Goal: Information Seeking & Learning: Learn about a topic

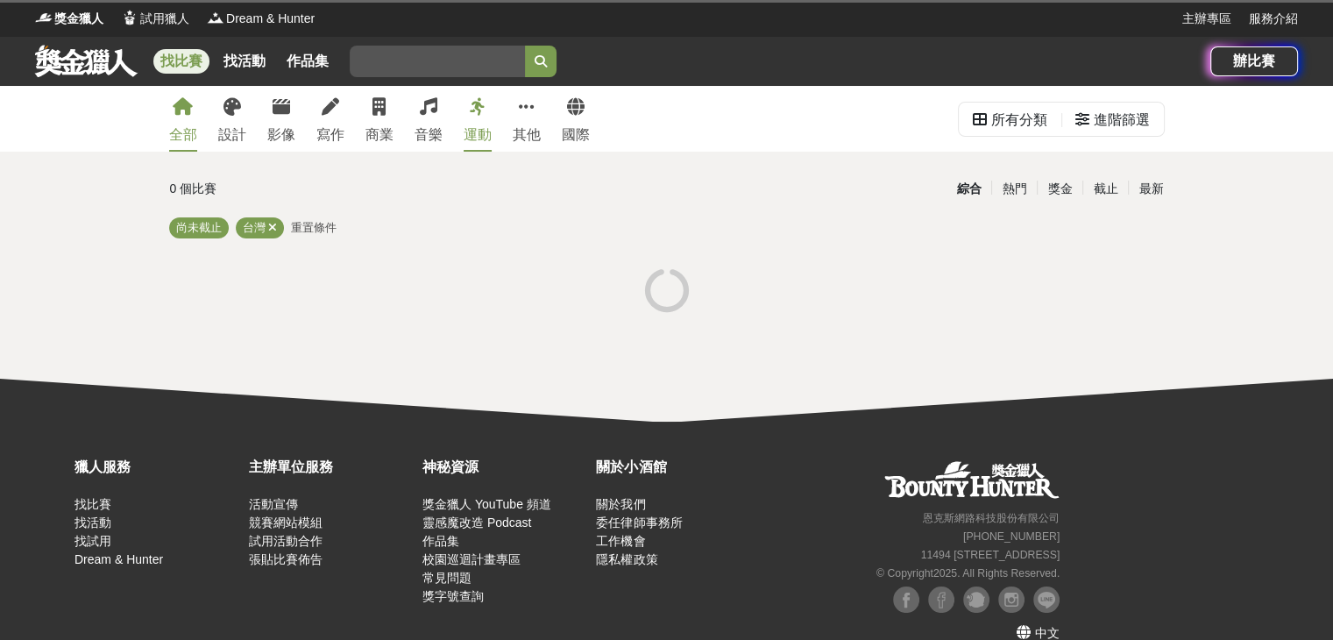
click at [321, 228] on span "重置條件" at bounding box center [314, 227] width 46 height 13
click at [309, 225] on span "重置條件" at bounding box center [314, 227] width 46 height 13
click at [263, 60] on link "找活動" at bounding box center [245, 61] width 56 height 25
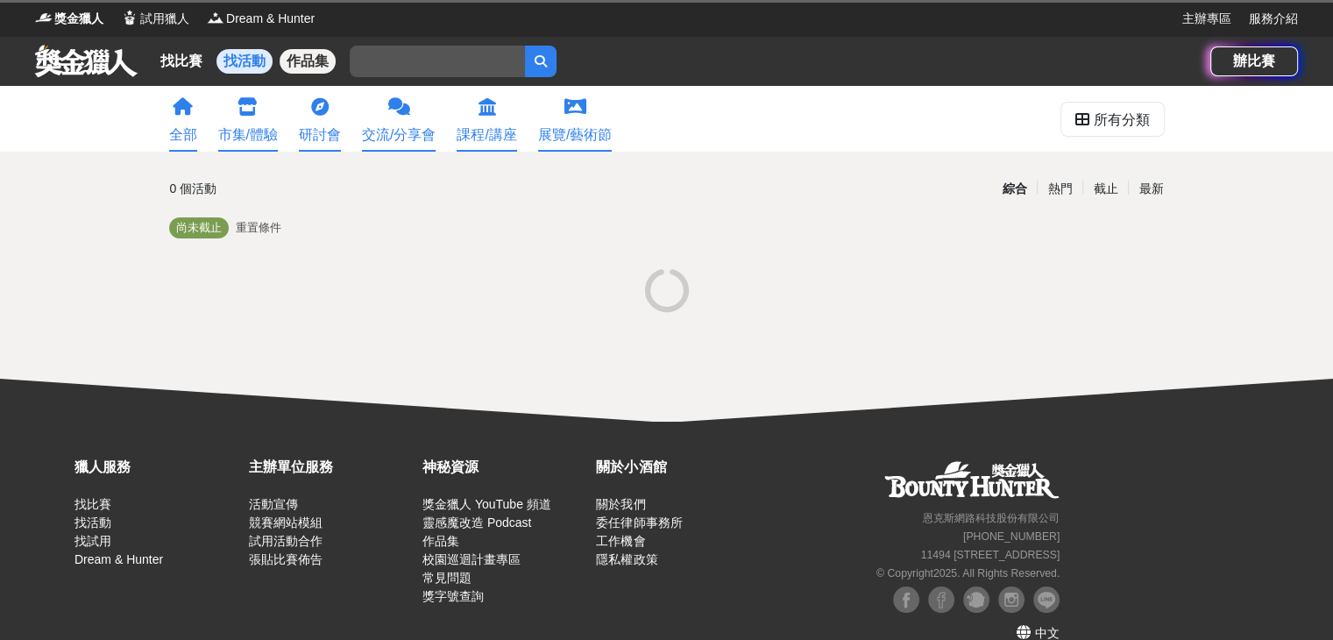
click at [291, 64] on link "作品集" at bounding box center [308, 61] width 56 height 25
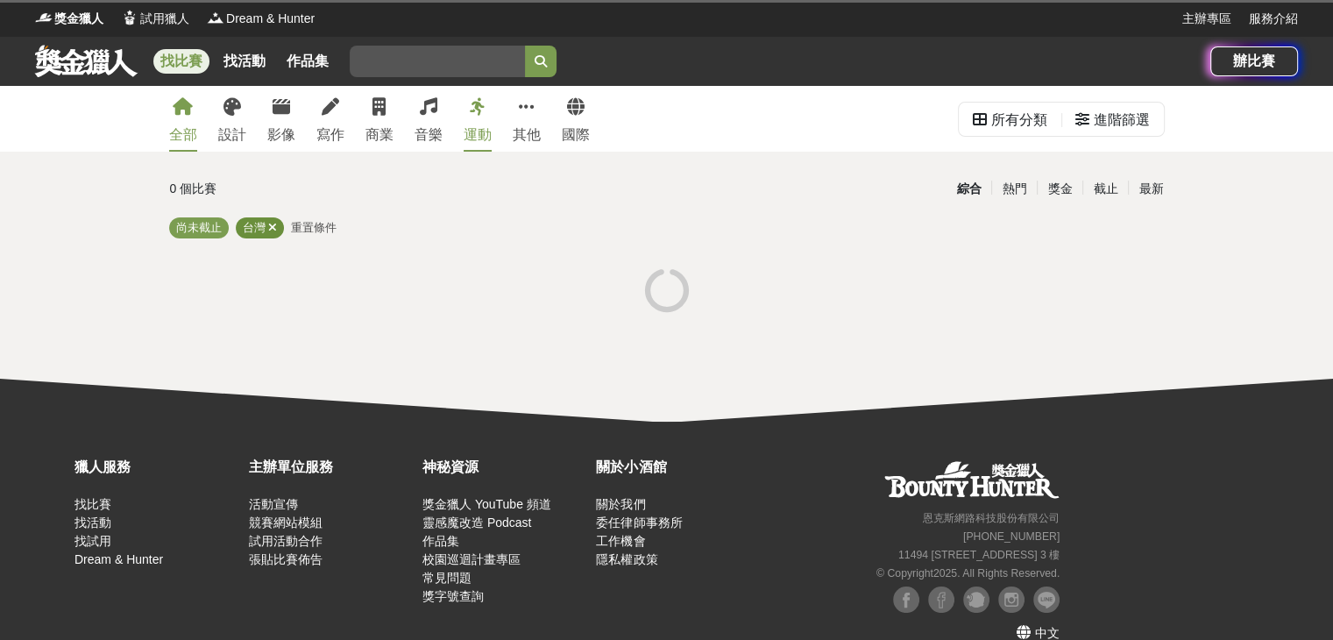
click at [272, 230] on icon at bounding box center [272, 227] width 9 height 11
click at [203, 226] on span "尚未截止" at bounding box center [199, 227] width 46 height 13
click at [259, 238] on div "尚未截止 重置條件" at bounding box center [667, 231] width 996 height 28
click at [265, 232] on span "重置條件" at bounding box center [259, 227] width 46 height 13
click at [185, 131] on div "全部" at bounding box center [183, 134] width 28 height 21
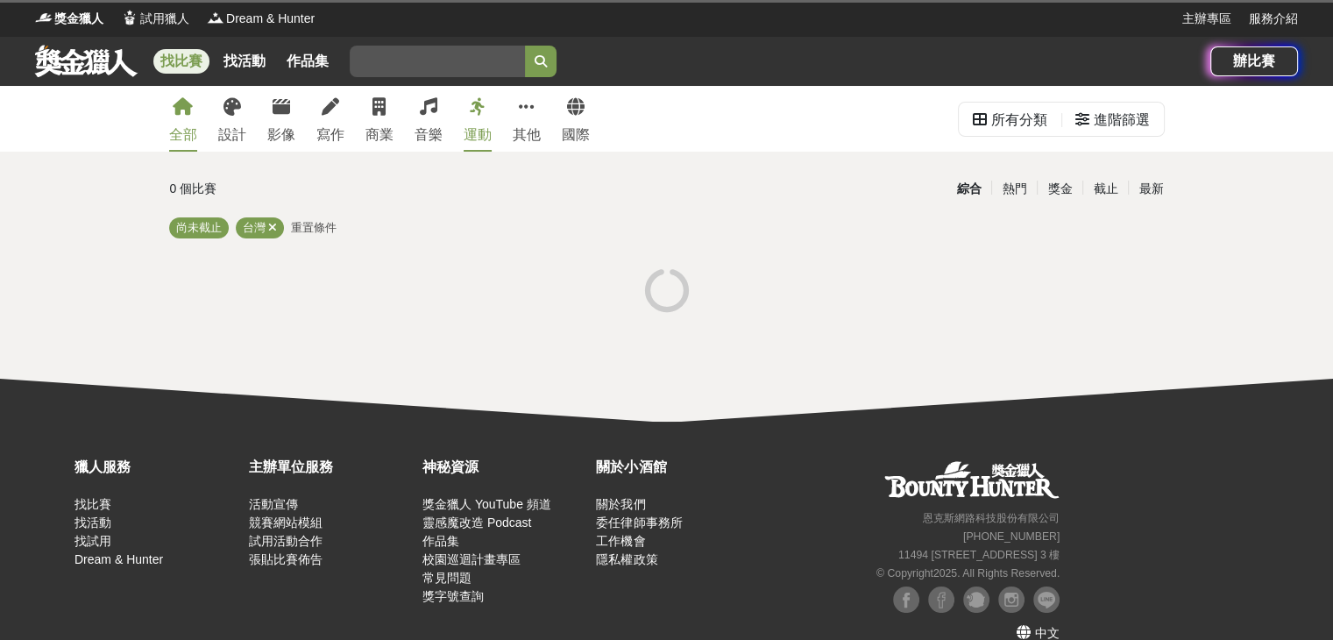
click at [472, 152] on div "全部 設計 影像 寫作 商業 音樂 運動 其他 國際 所有分類 進階篩選 0 個比賽 綜合 熱門 獎金 截止 最新 尚未截止 台灣 重置條件" at bounding box center [666, 254] width 1333 height 336
click at [479, 136] on div "運動" at bounding box center [478, 134] width 28 height 21
click at [196, 125] on div "全部" at bounding box center [183, 134] width 28 height 21
click at [189, 129] on div "全部" at bounding box center [183, 134] width 28 height 21
click at [334, 113] on icon at bounding box center [331, 107] width 18 height 18
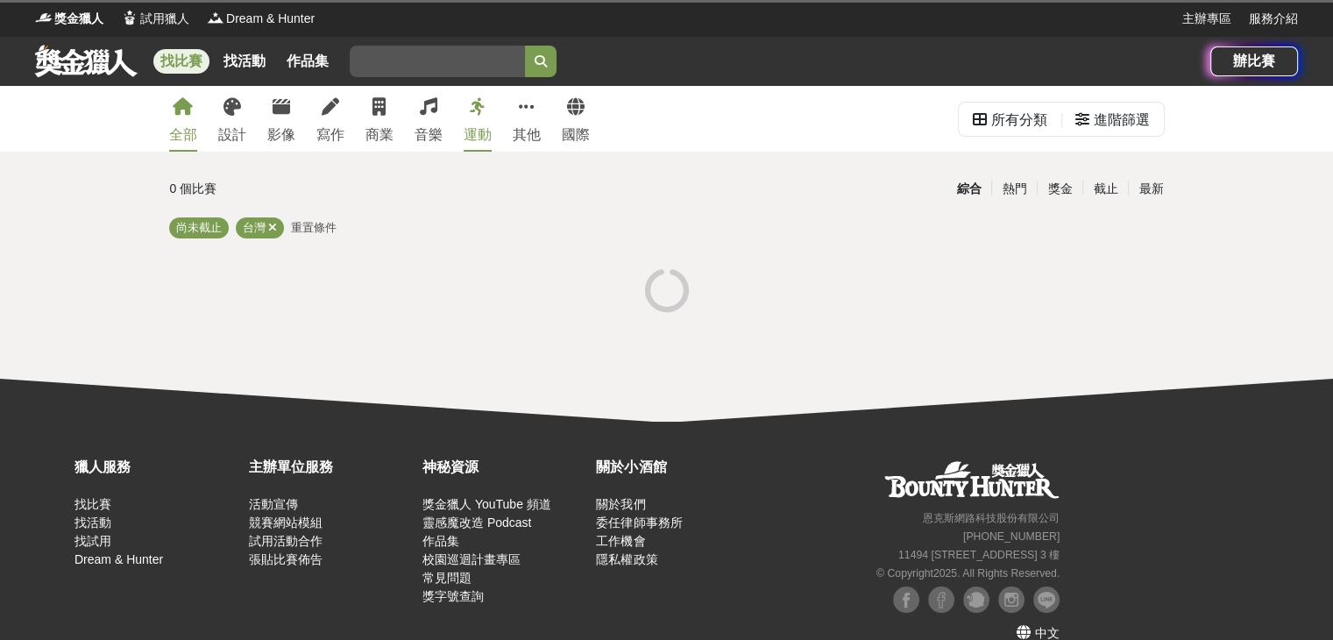
click at [360, 119] on div "全部 設計 影像 寫作 商業 音樂 運動 其他 國際" at bounding box center [380, 119] width 442 height 66
click at [416, 124] on div "音樂" at bounding box center [429, 134] width 28 height 21
click at [476, 131] on div "運動" at bounding box center [478, 134] width 28 height 21
click at [574, 131] on div "國際" at bounding box center [576, 134] width 28 height 21
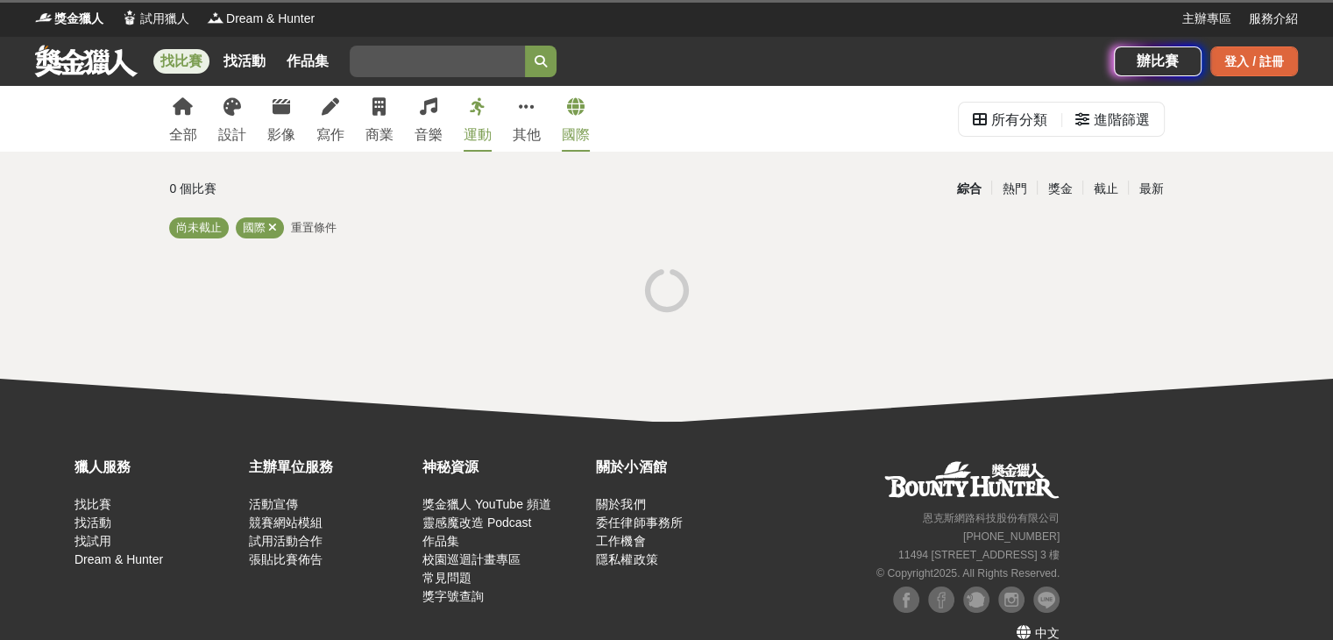
click at [1256, 55] on div "登入 / 註冊" at bounding box center [1255, 61] width 88 height 30
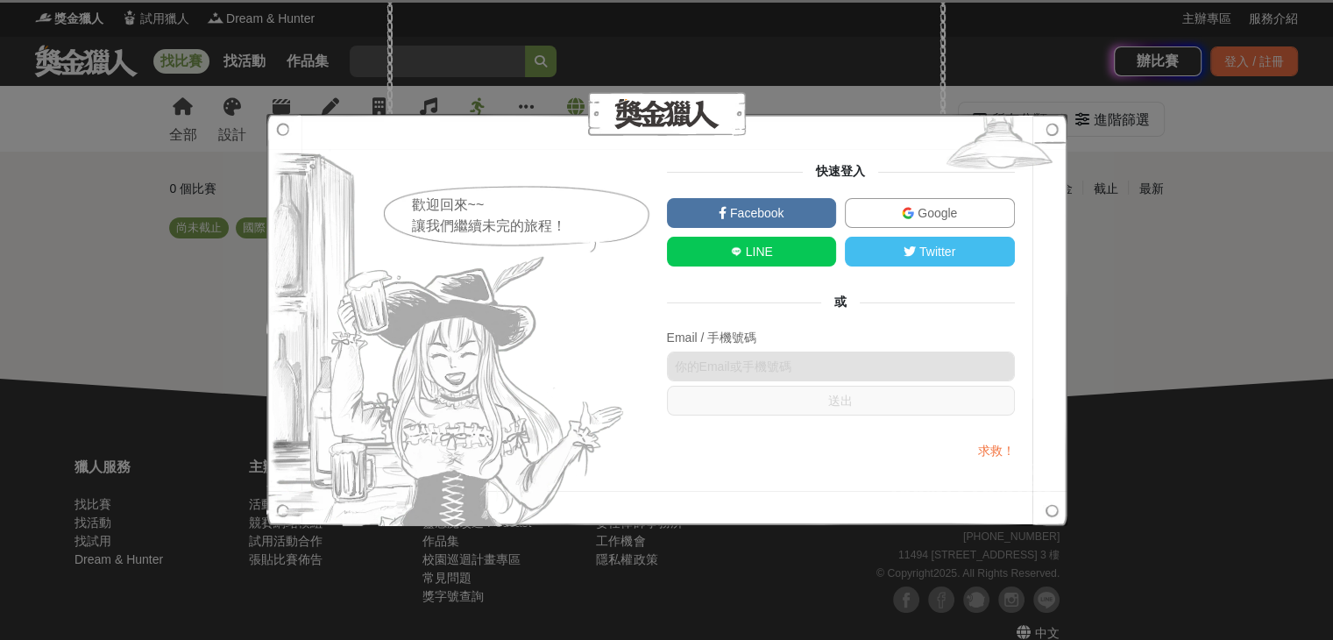
click at [903, 201] on link "Google" at bounding box center [930, 213] width 170 height 30
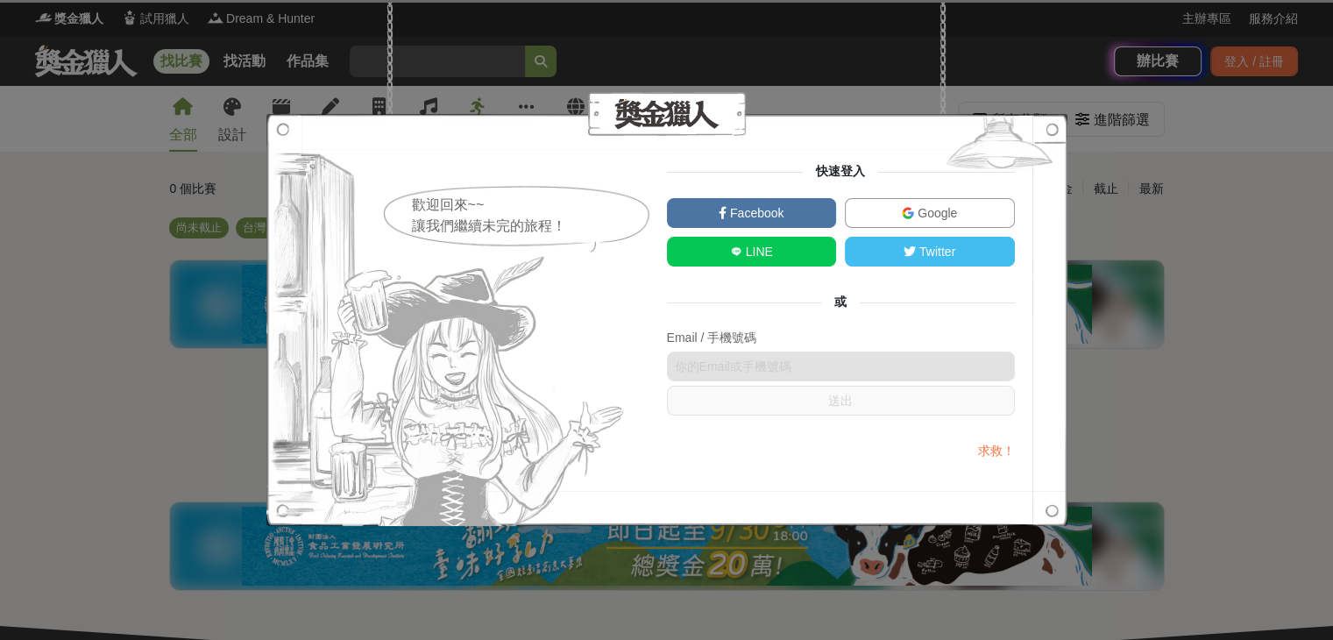
click at [252, 2] on div at bounding box center [666, 1] width 1333 height 3
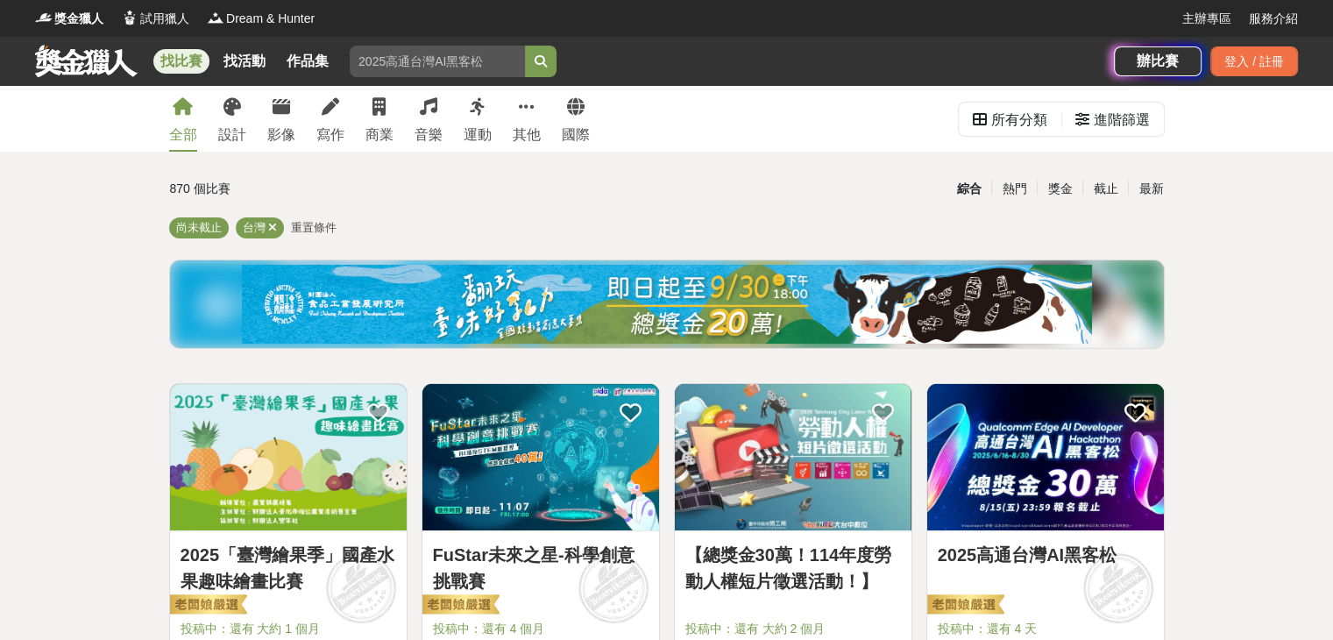
click at [313, 228] on span "重置條件" at bounding box center [314, 227] width 46 height 13
click at [312, 231] on span "重置條件" at bounding box center [314, 227] width 46 height 13
click at [1114, 108] on div "進階篩選" at bounding box center [1122, 120] width 56 height 35
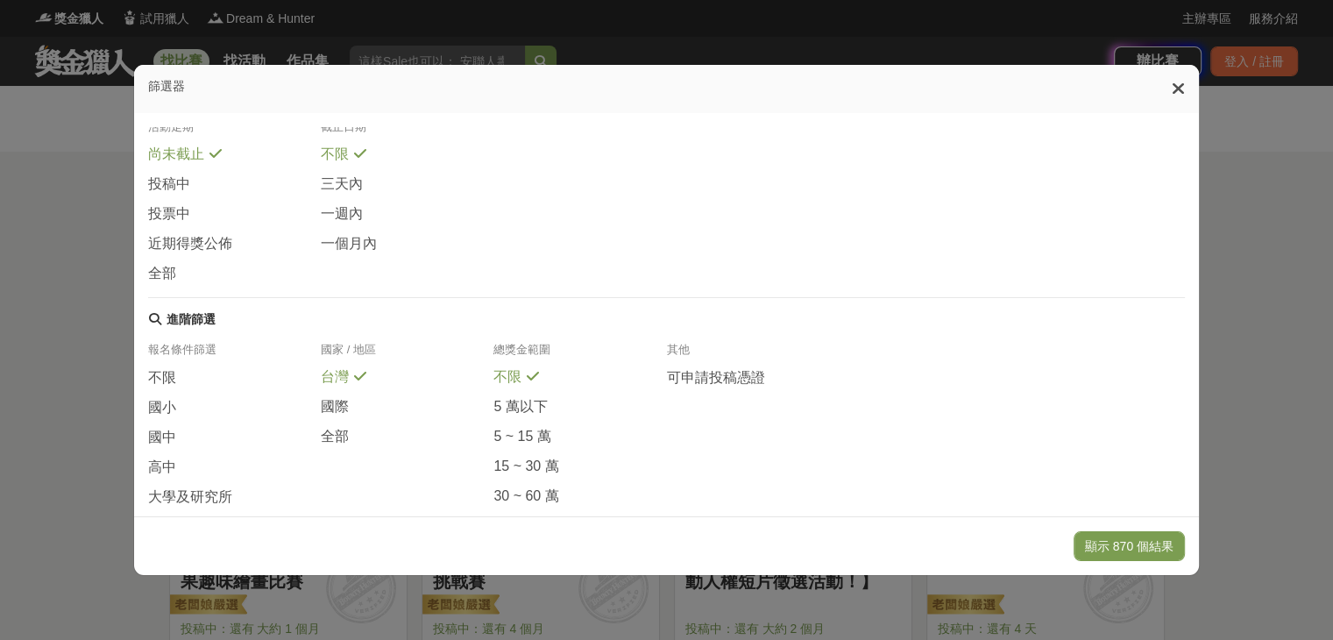
scroll to position [263, 0]
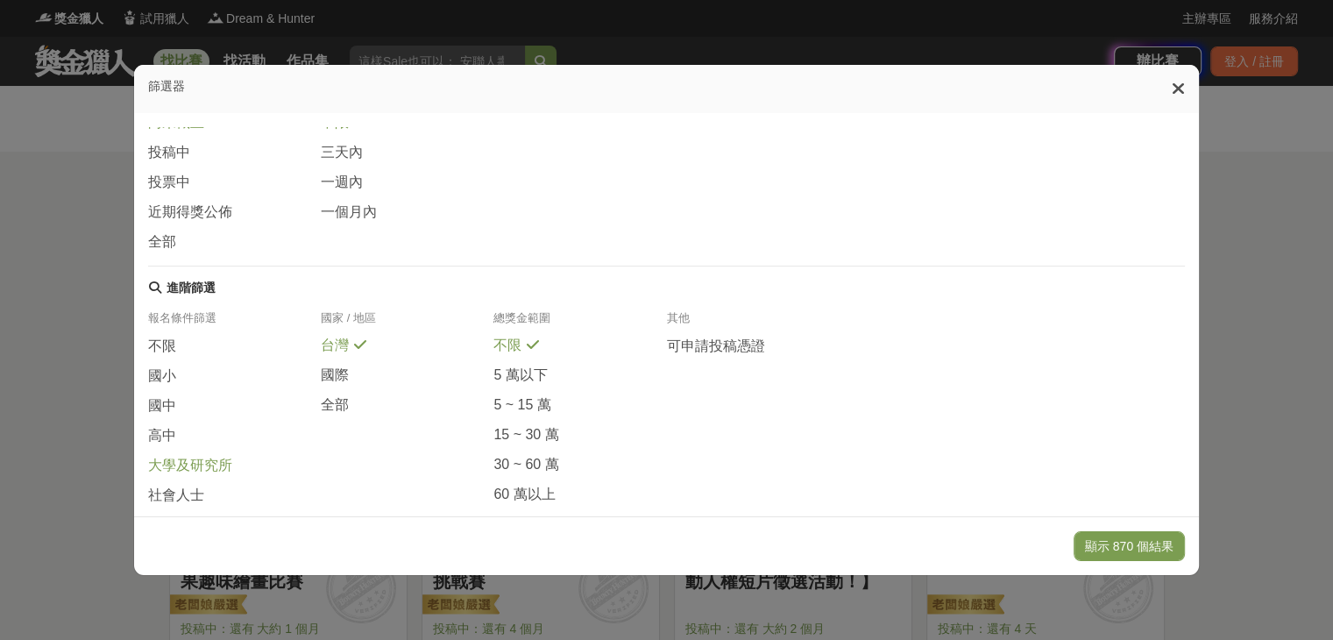
click at [175, 475] on span "大學及研究所" at bounding box center [190, 466] width 84 height 18
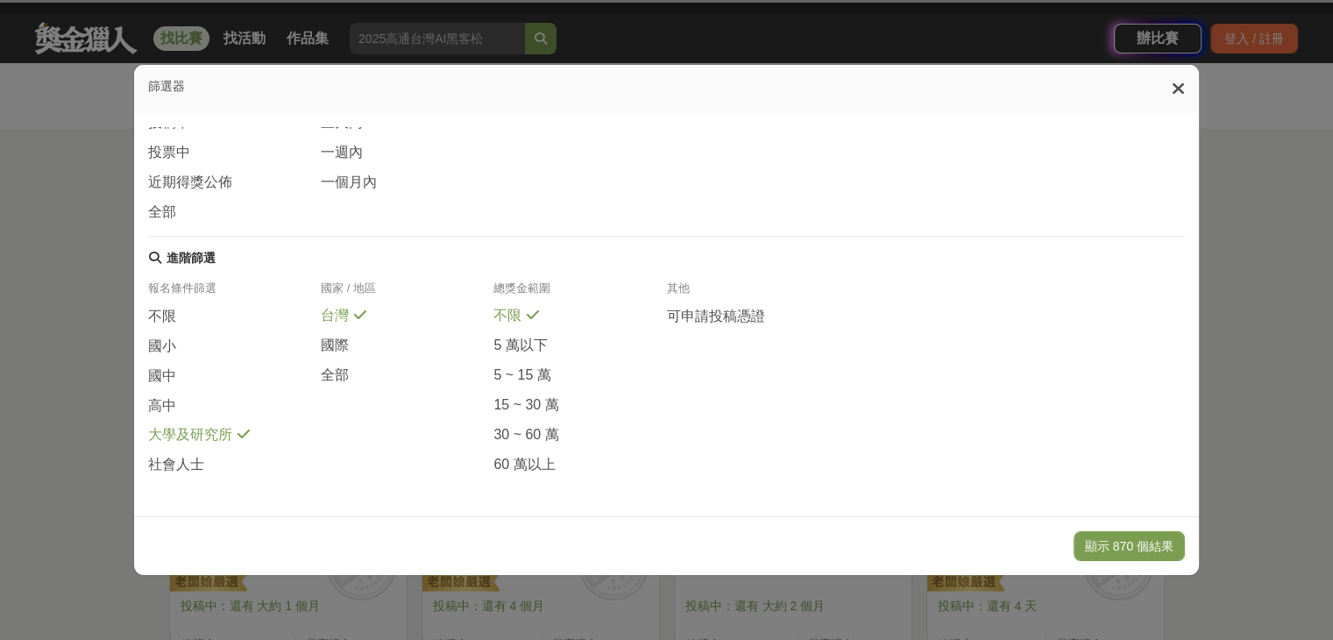
scroll to position [175, 0]
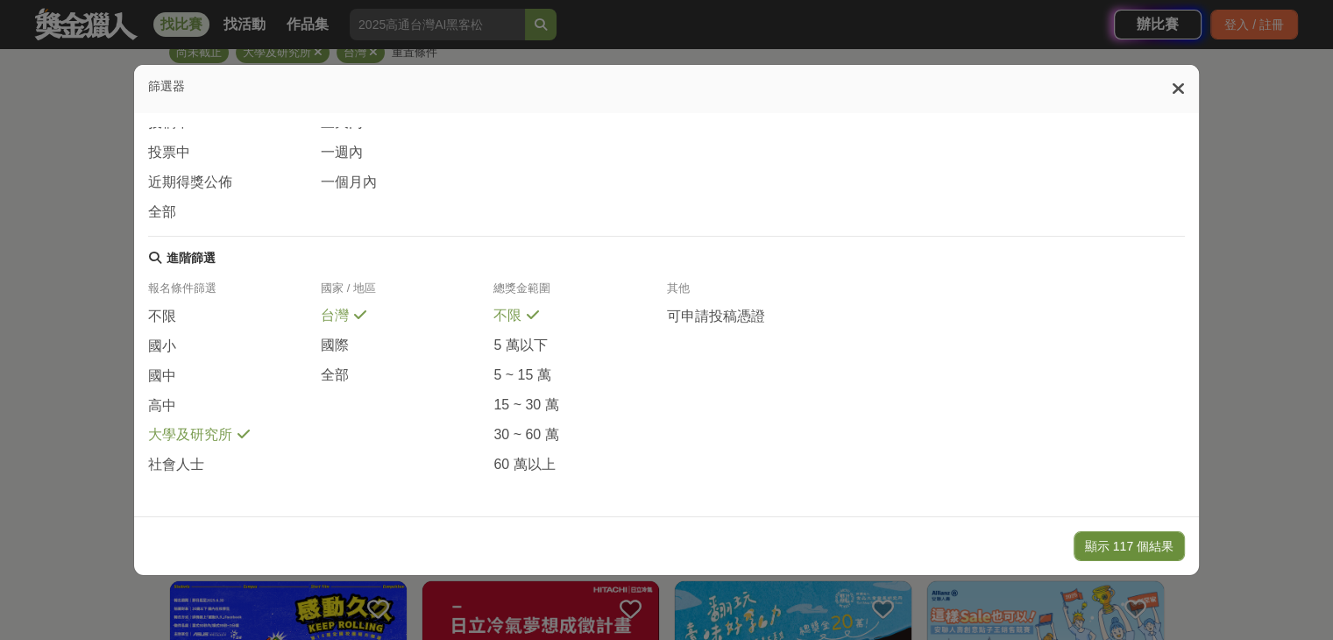
click at [1156, 551] on button "顯示 117 個結果" at bounding box center [1129, 546] width 111 height 30
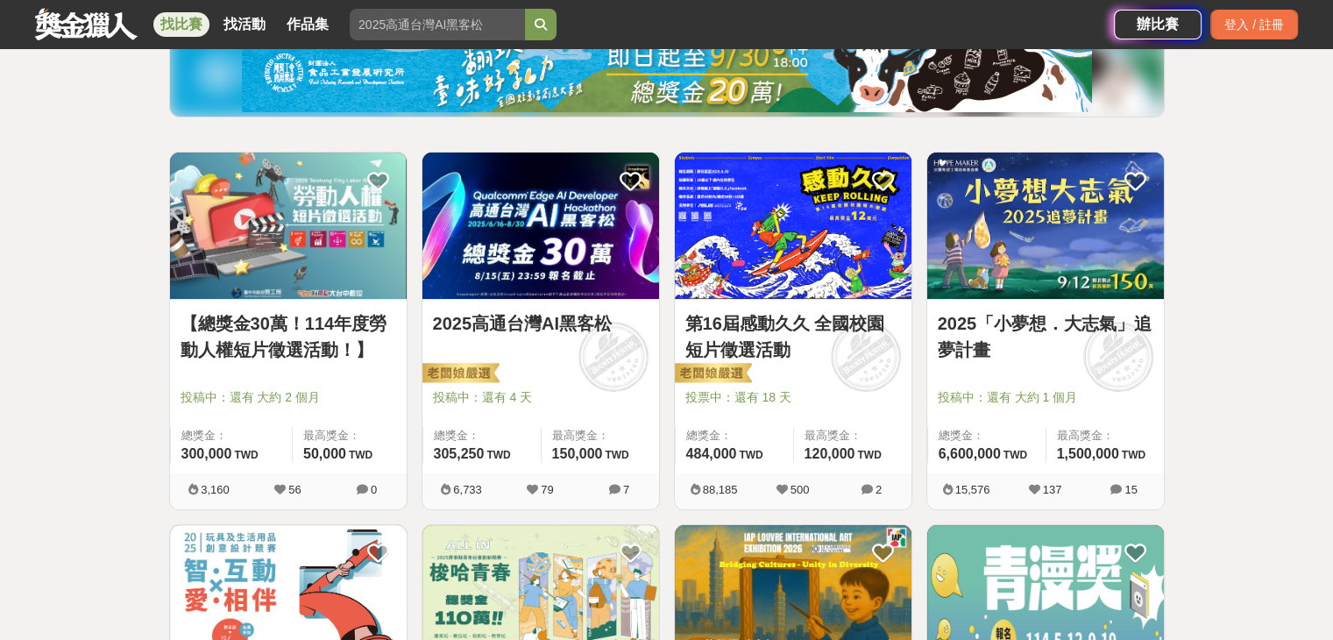
scroll to position [263, 0]
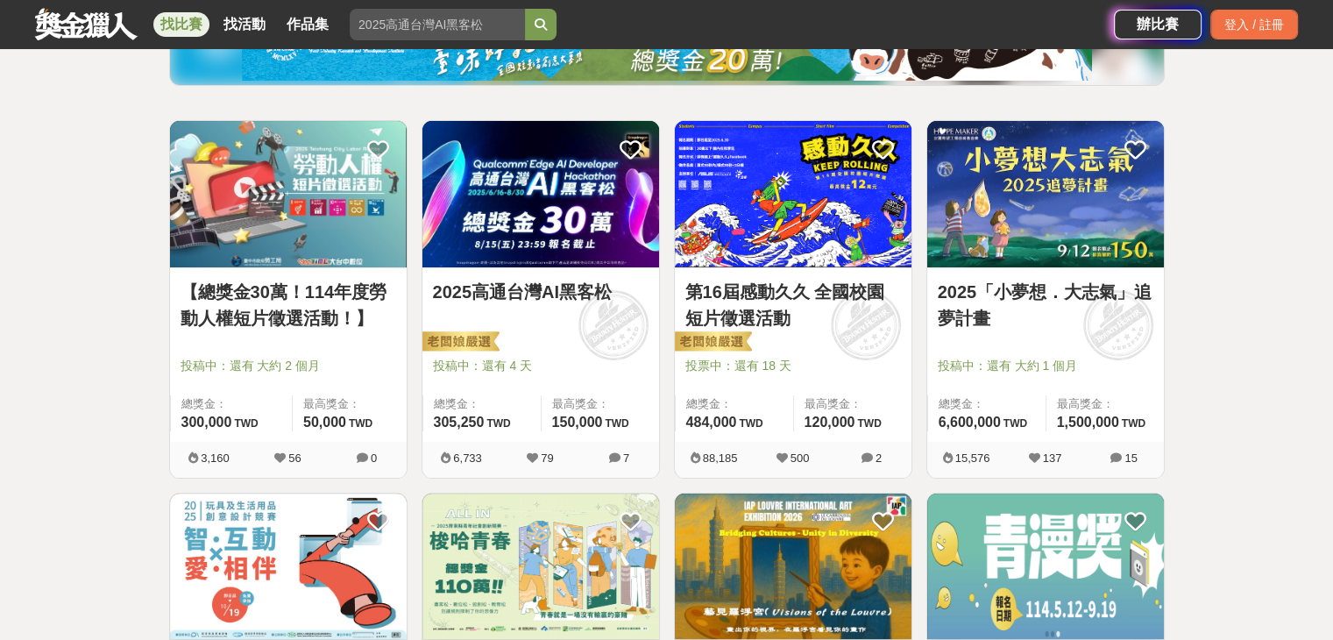
click at [1094, 344] on span at bounding box center [1117, 324] width 97 height 97
click at [1012, 316] on link "2025「小夢想．大志氣」追夢計畫" at bounding box center [1046, 305] width 216 height 53
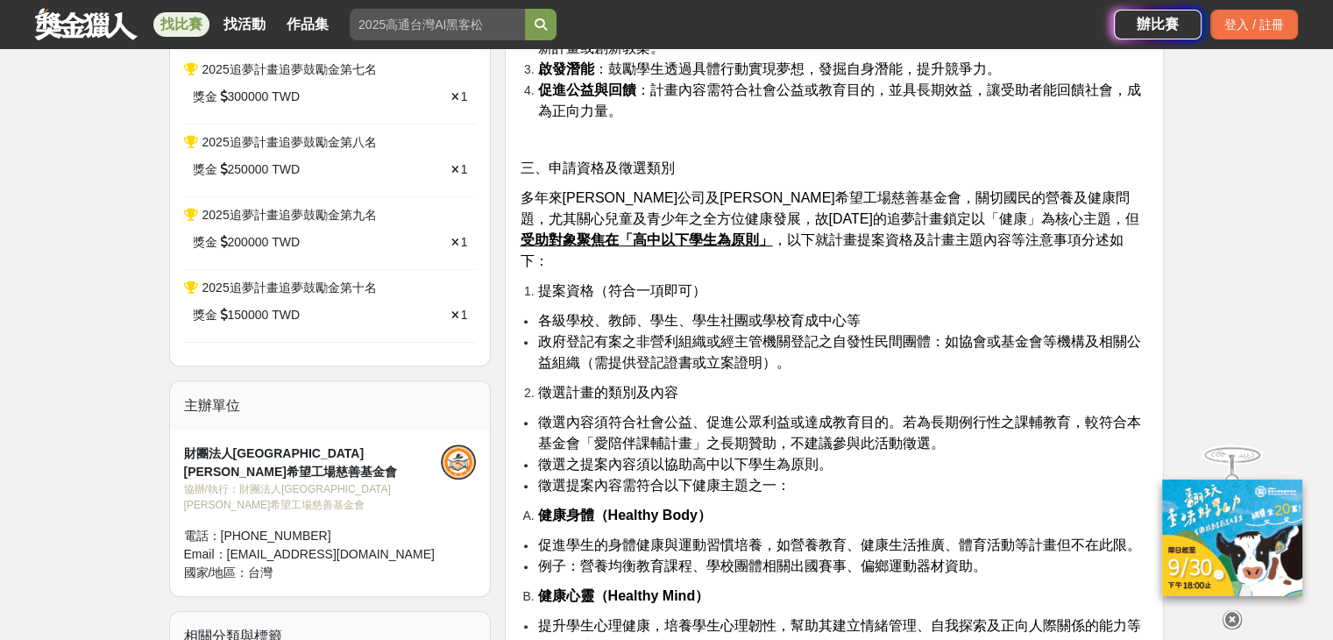
scroll to position [947, 0]
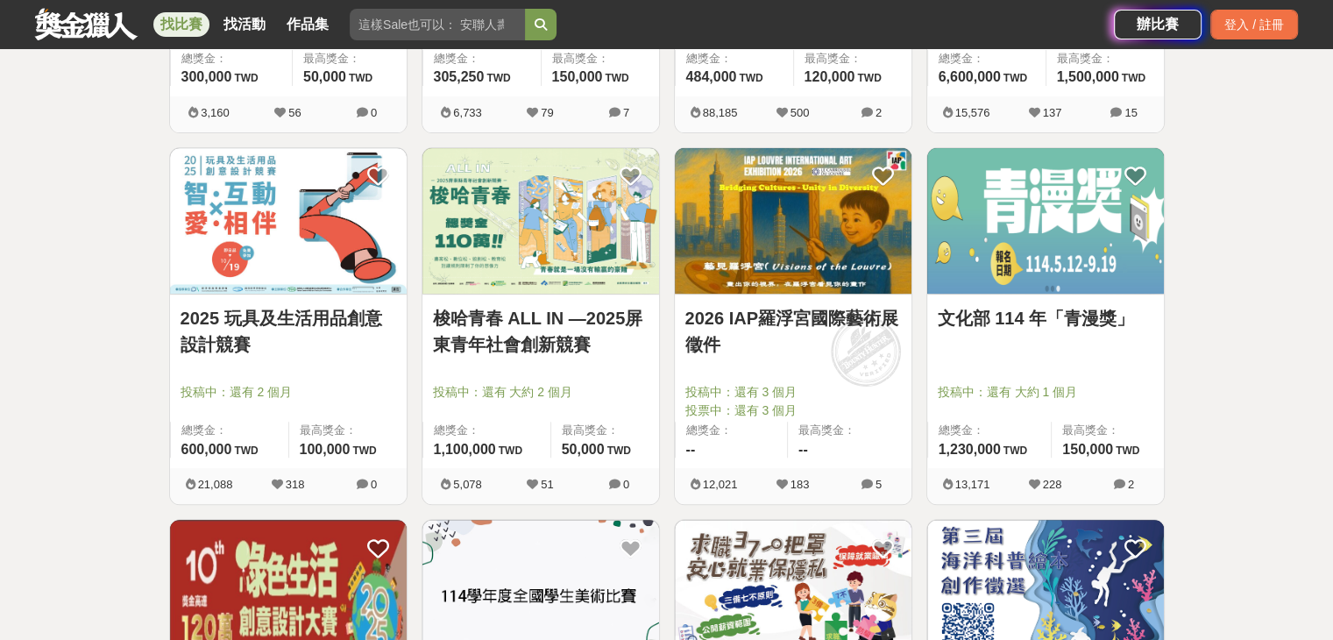
scroll to position [614, 0]
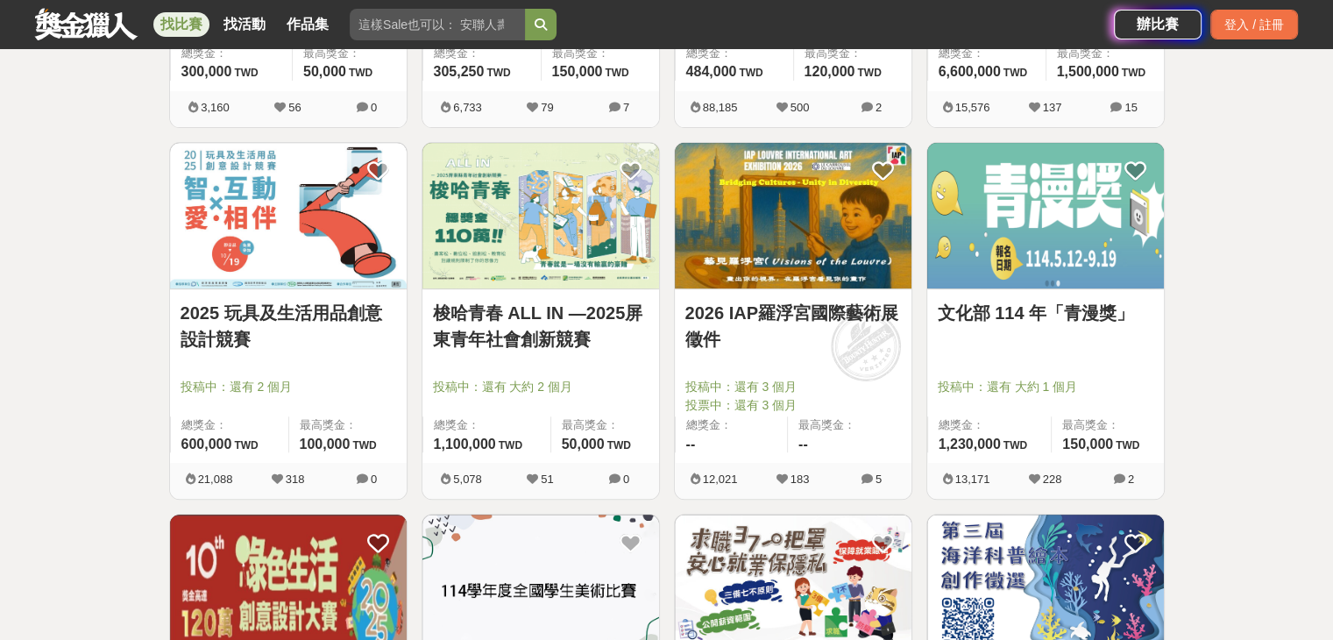
click at [366, 327] on link "2025 玩具及生活用品創意設計競賽" at bounding box center [289, 326] width 216 height 53
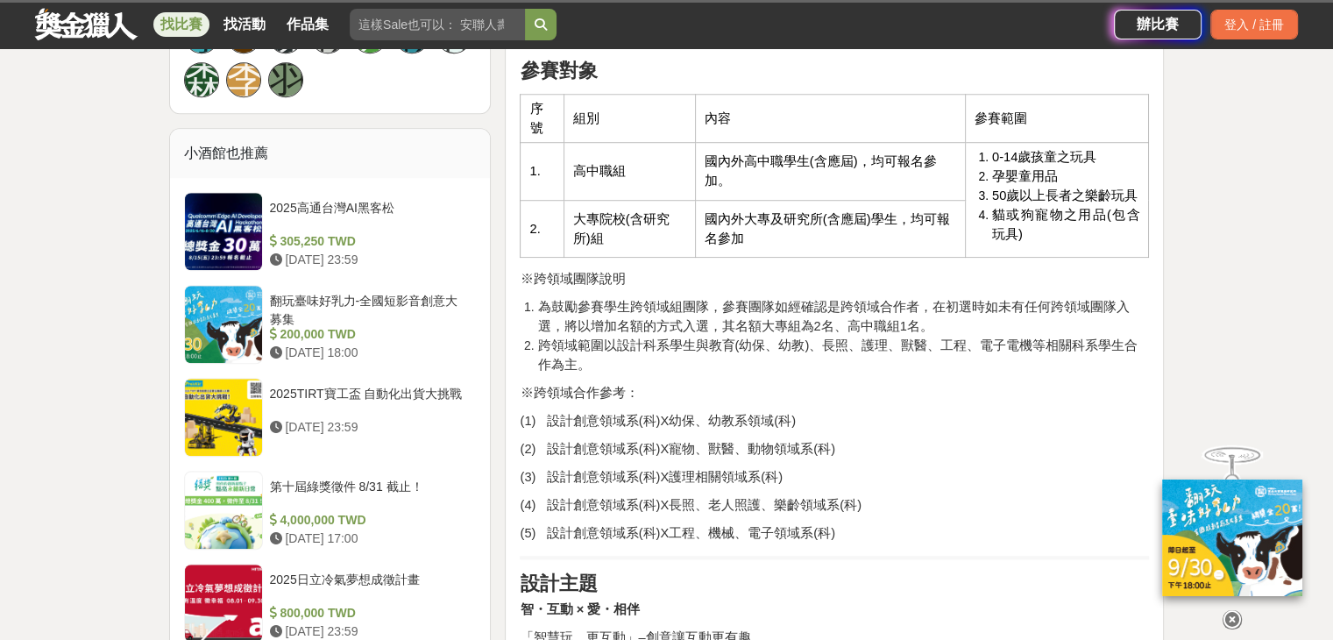
scroll to position [1490, 0]
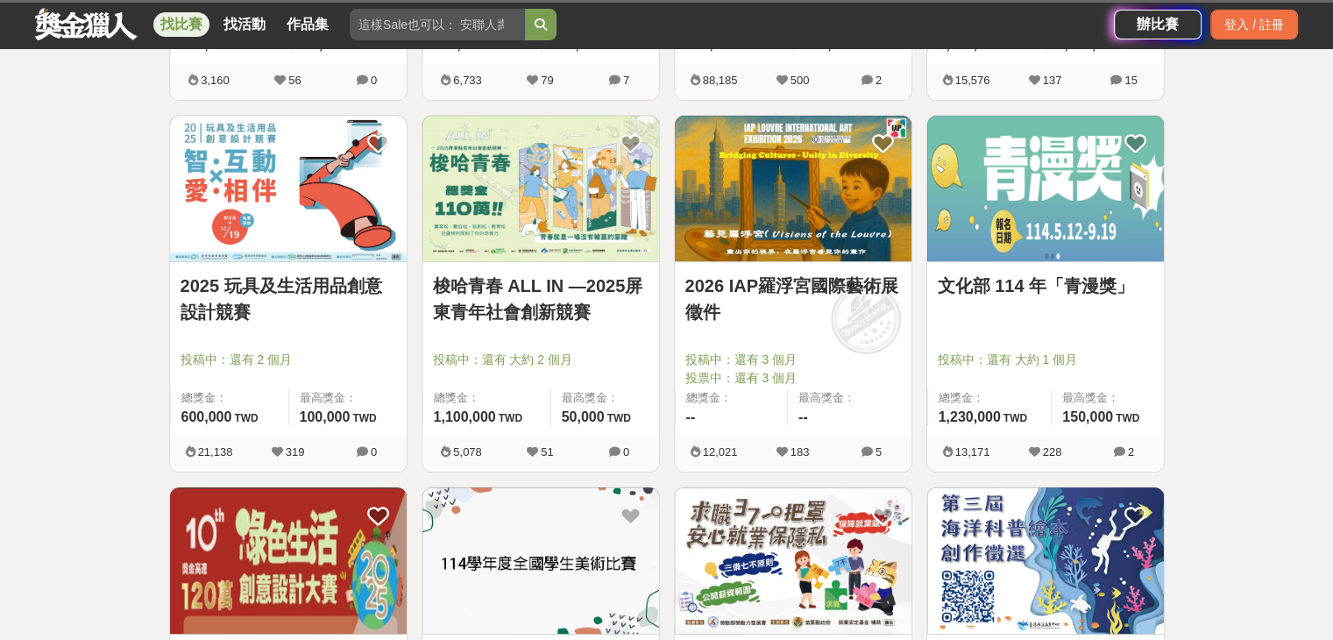
scroll to position [614, 0]
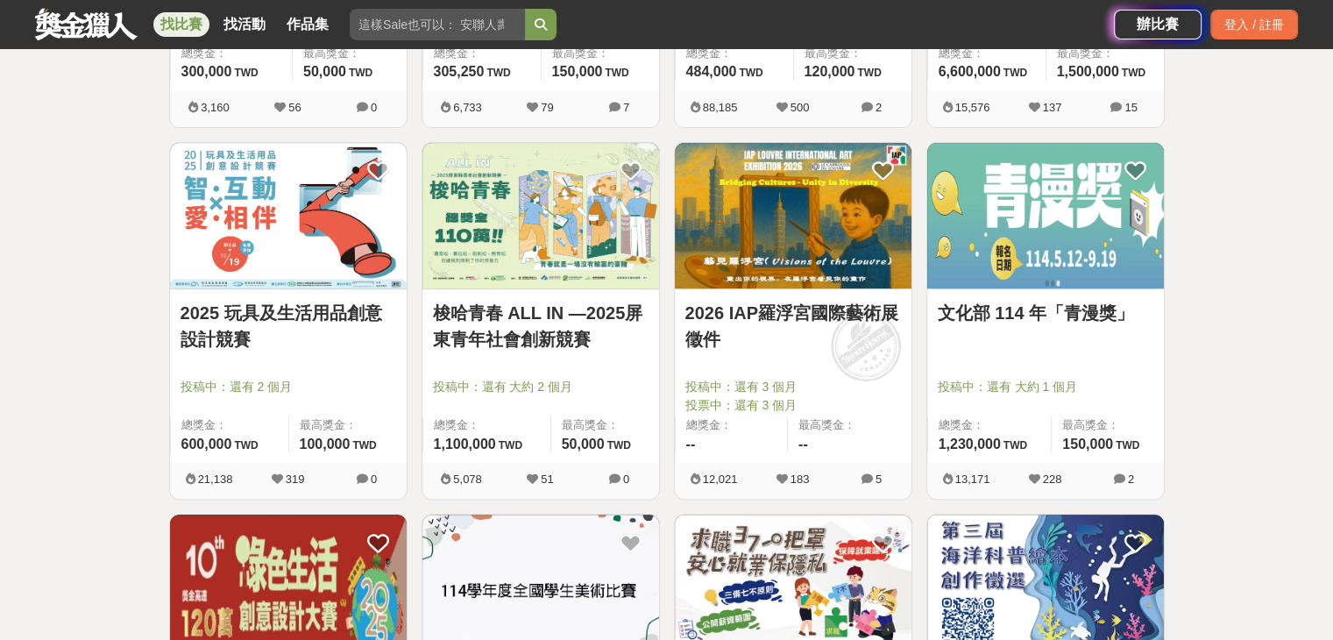
click at [1087, 316] on link "文化部 114 年「青漫獎」" at bounding box center [1046, 313] width 216 height 26
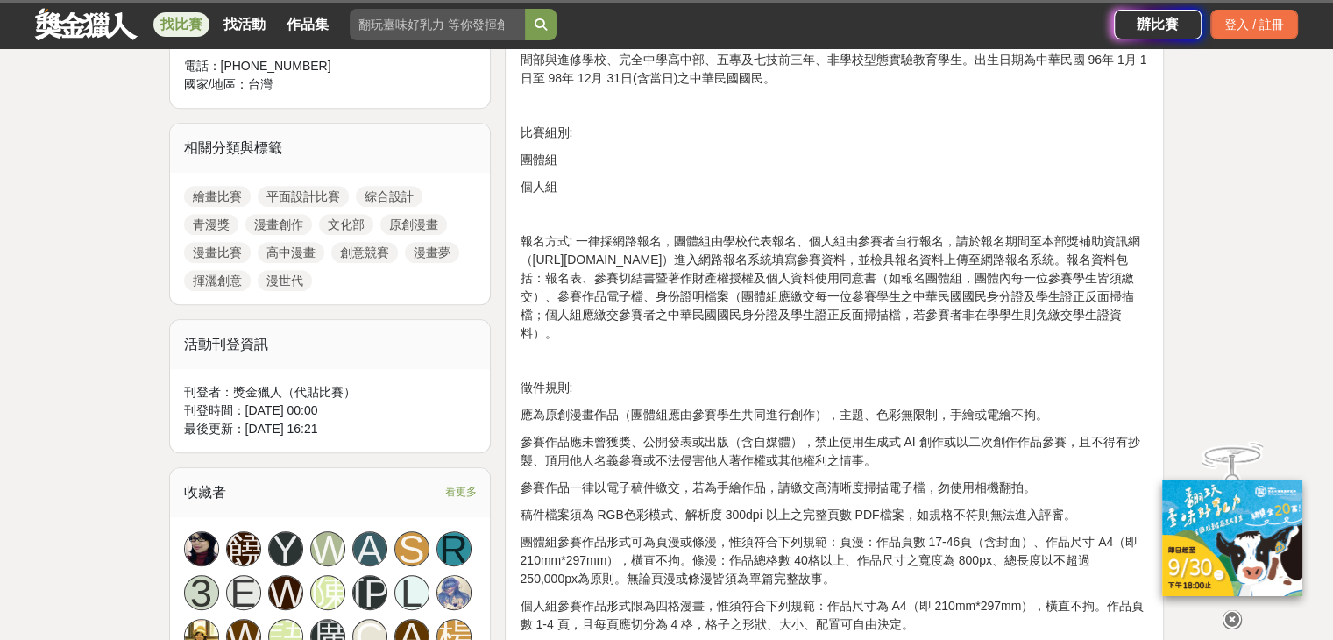
scroll to position [935, 0]
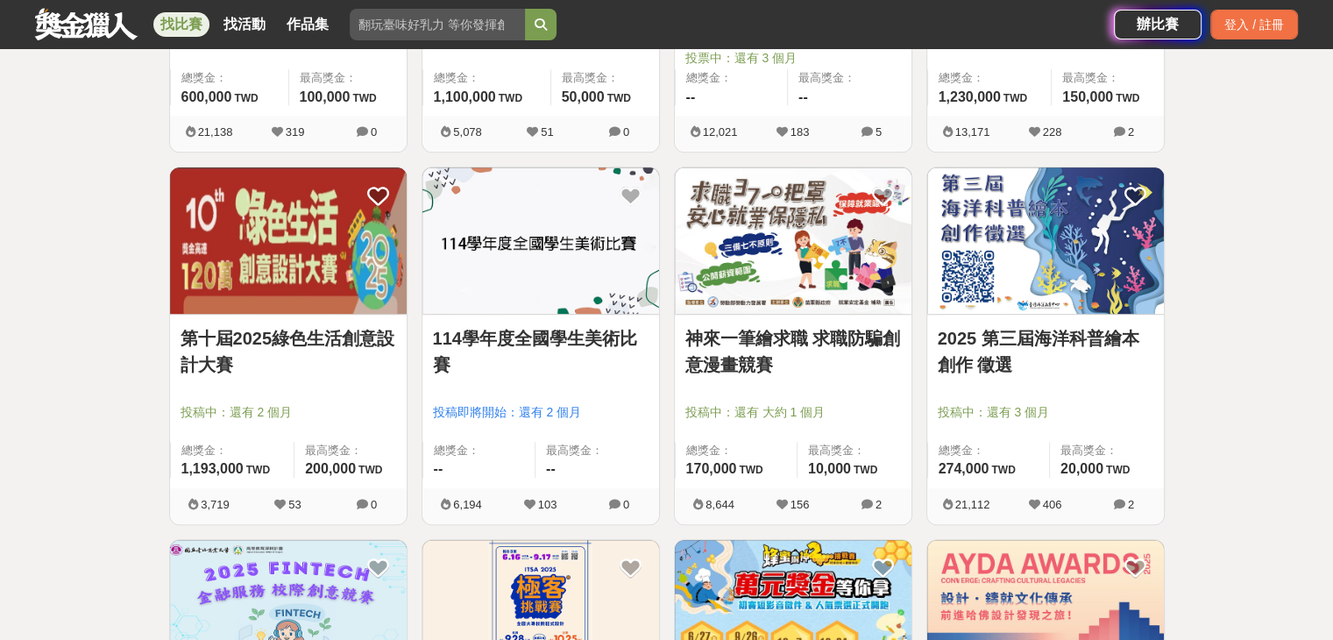
scroll to position [963, 0]
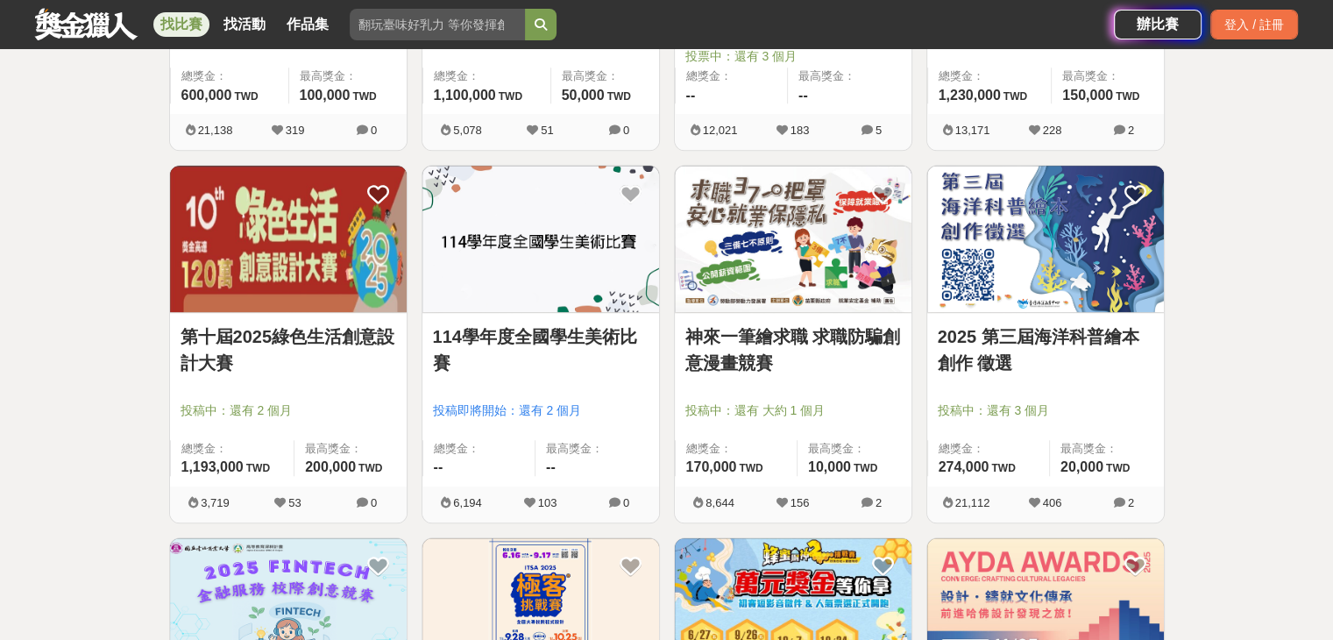
click at [309, 359] on link "第十屆2025綠色生活創意設計大賽" at bounding box center [289, 349] width 216 height 53
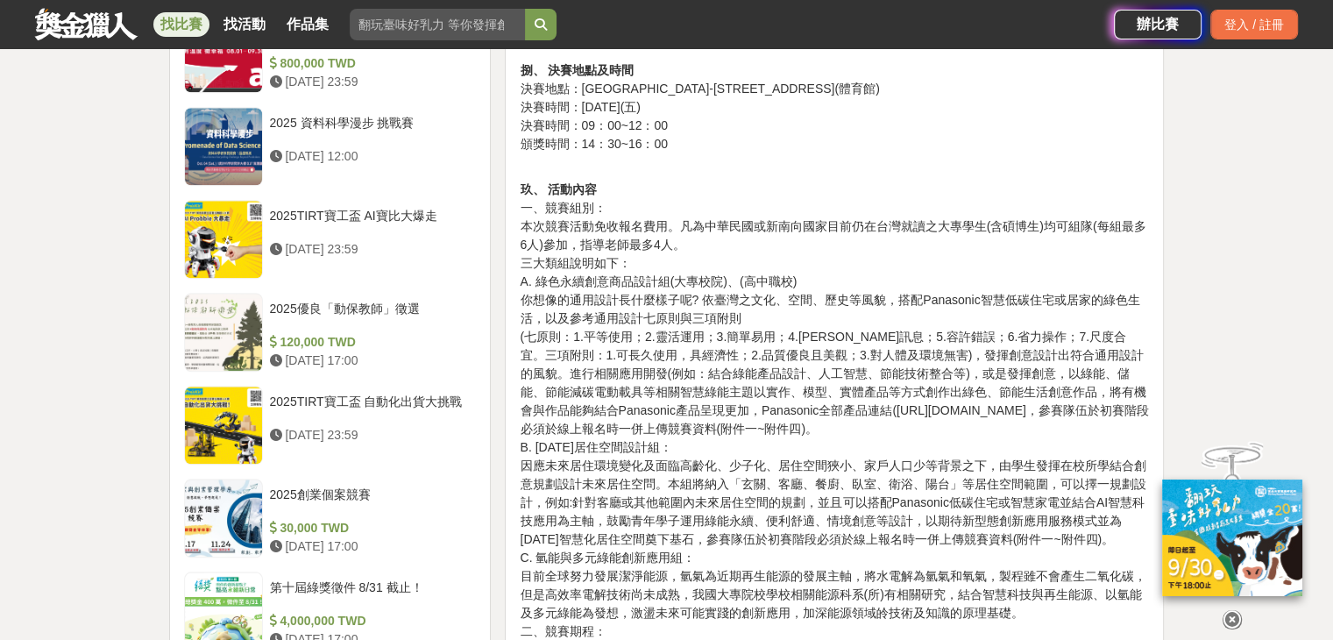
scroll to position [1855, 0]
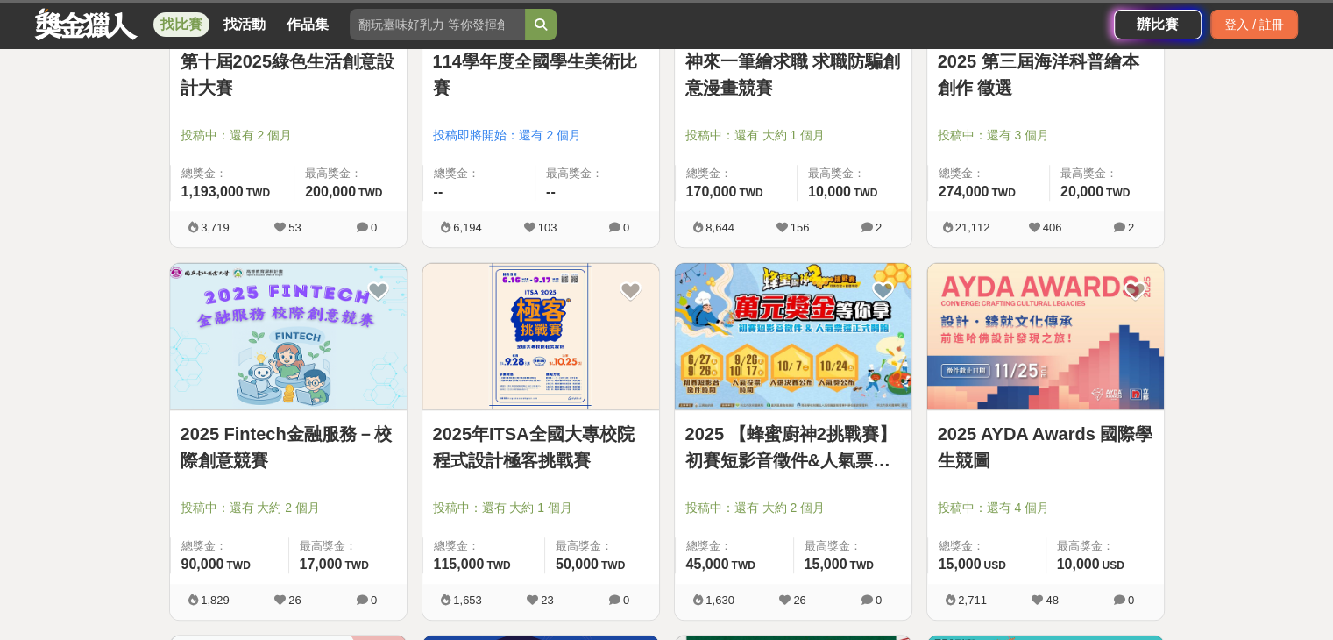
scroll to position [963, 0]
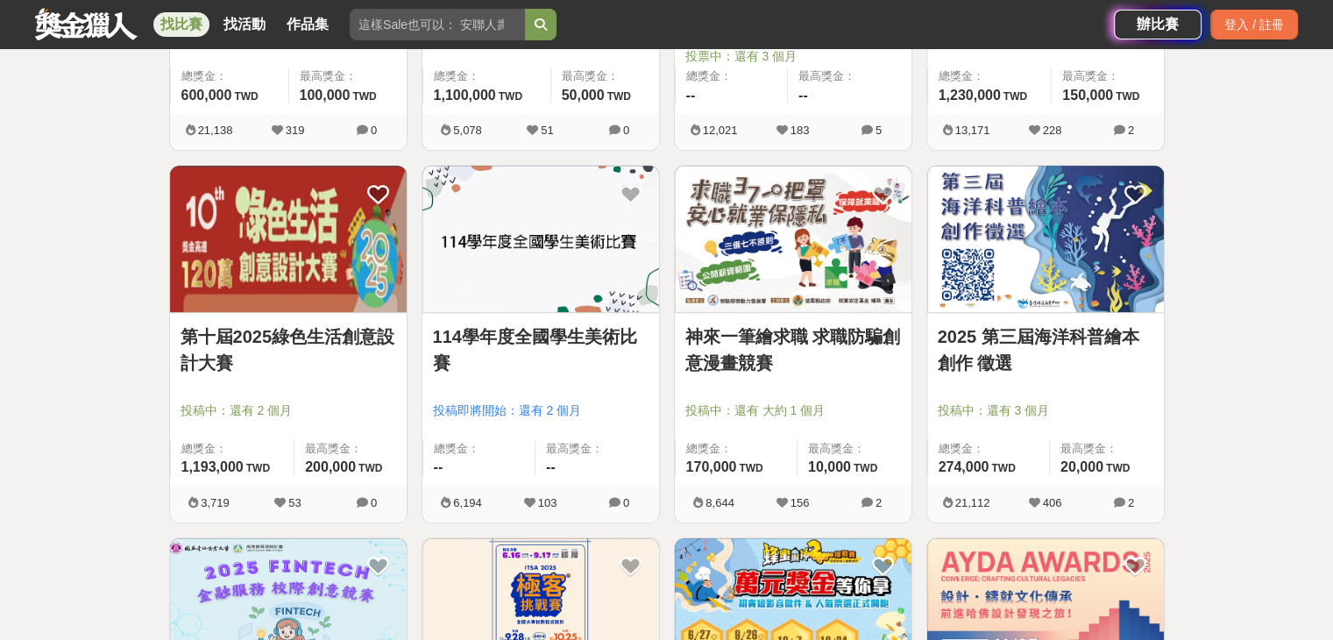
click at [764, 359] on link "神來一筆繪求職 求職防騙創意漫畫競賽" at bounding box center [794, 349] width 216 height 53
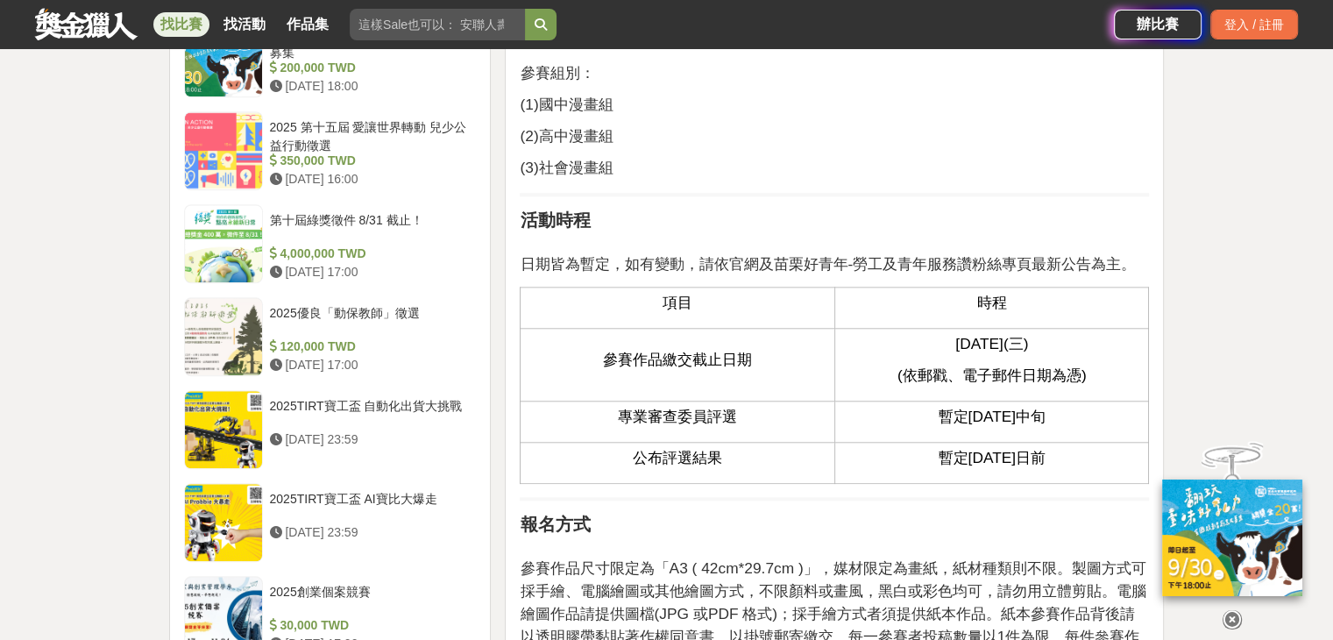
scroll to position [1648, 0]
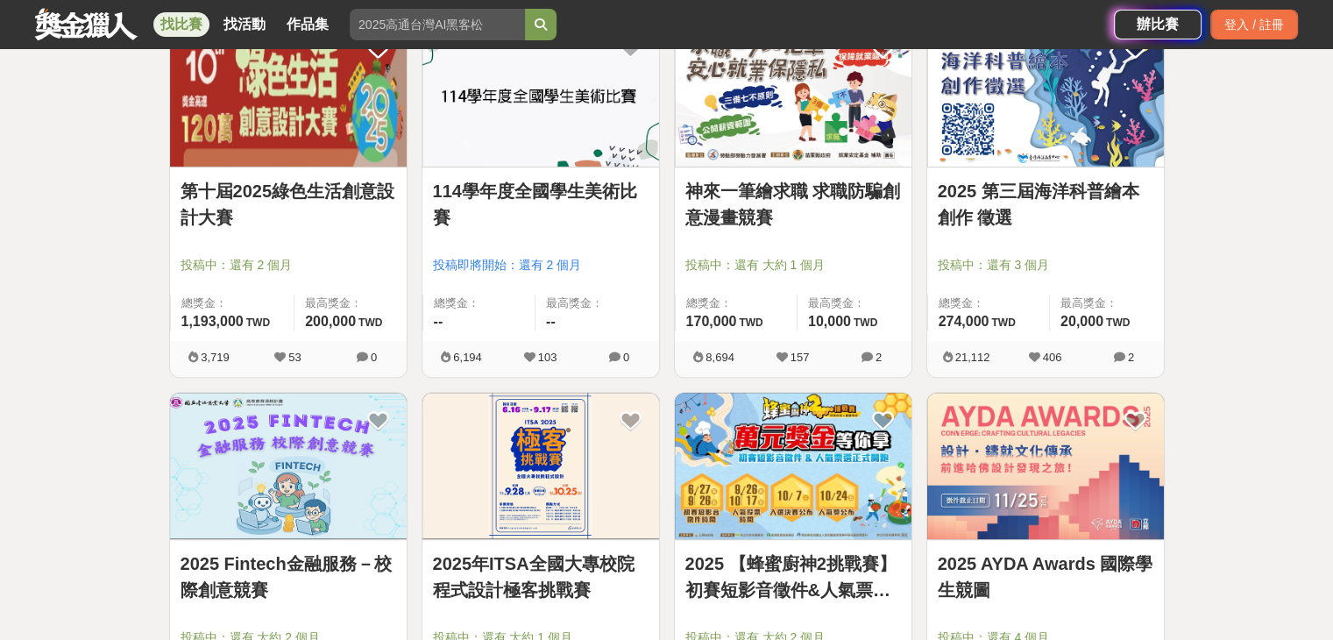
scroll to position [1138, 0]
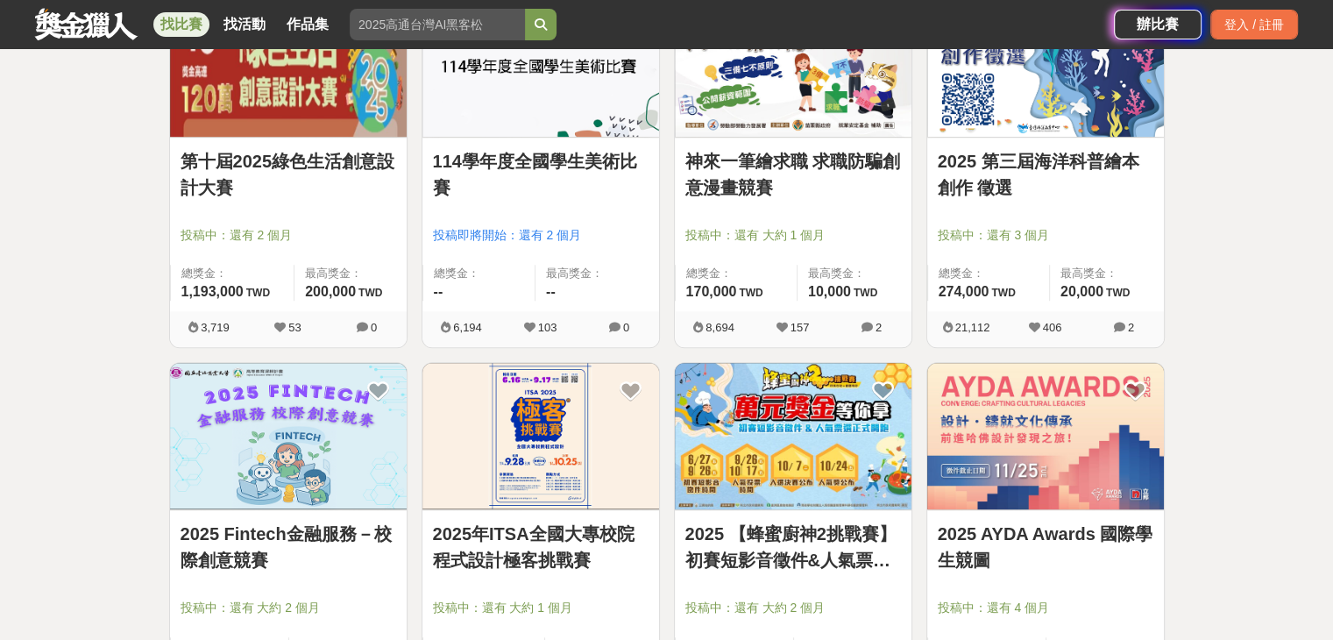
click at [1072, 172] on link "2025 第三屆海洋科普繪本創作 徵選" at bounding box center [1046, 174] width 216 height 53
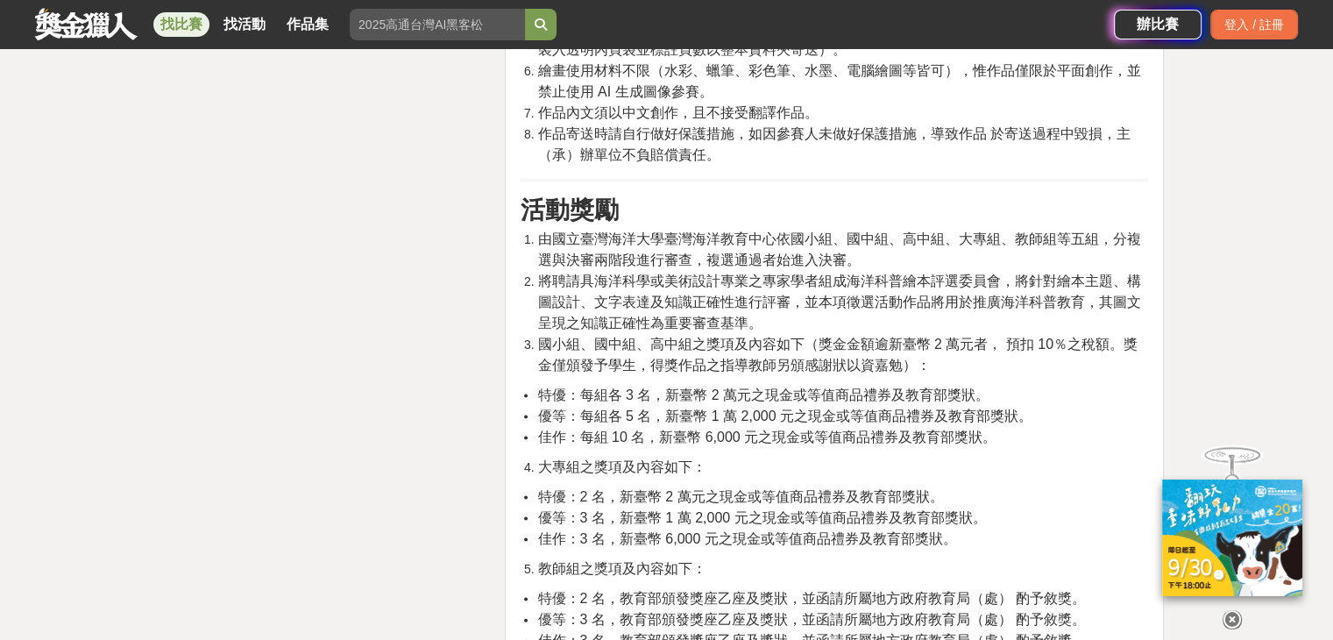
scroll to position [3997, 0]
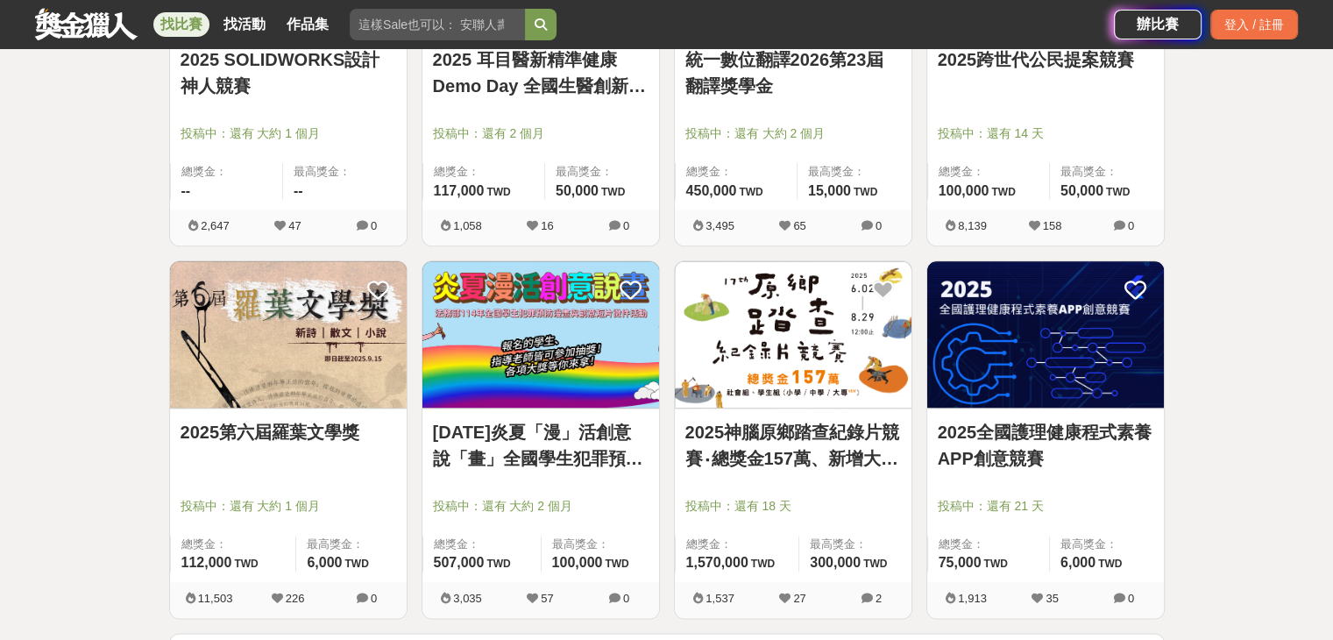
scroll to position [2014, 0]
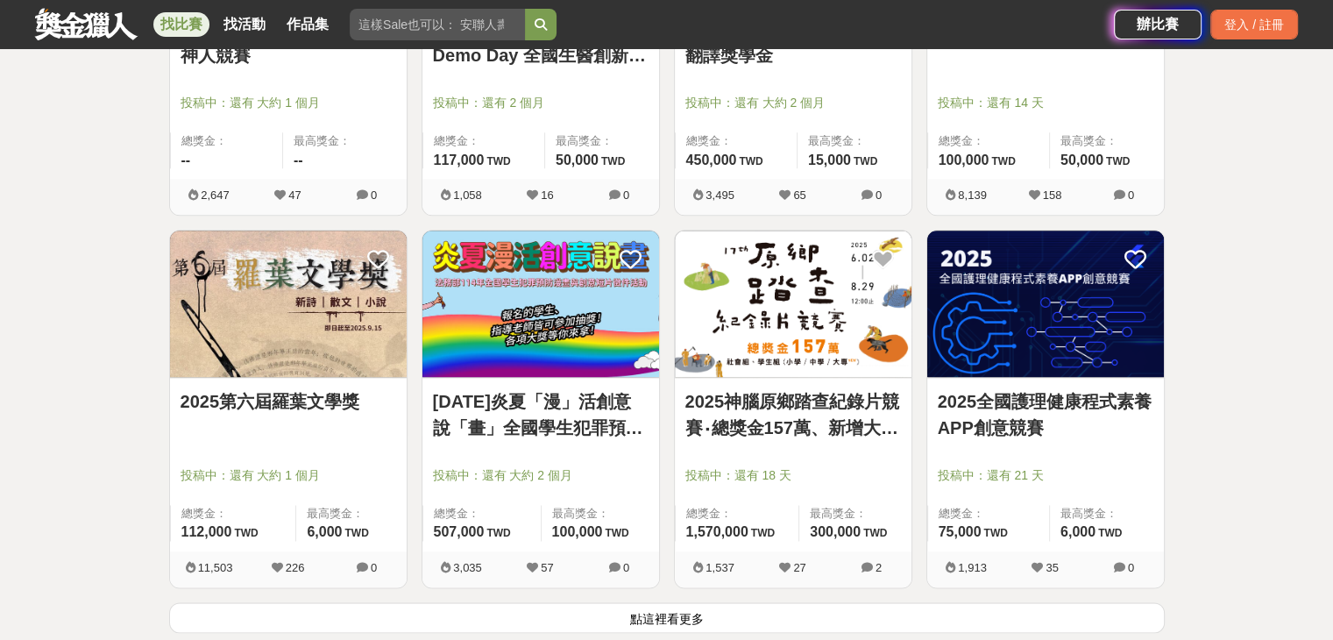
click at [799, 403] on link "2025神腦原鄉踏查紀錄片競賽‧總獎金157萬、新增大專學生組 首獎10萬元" at bounding box center [794, 414] width 216 height 53
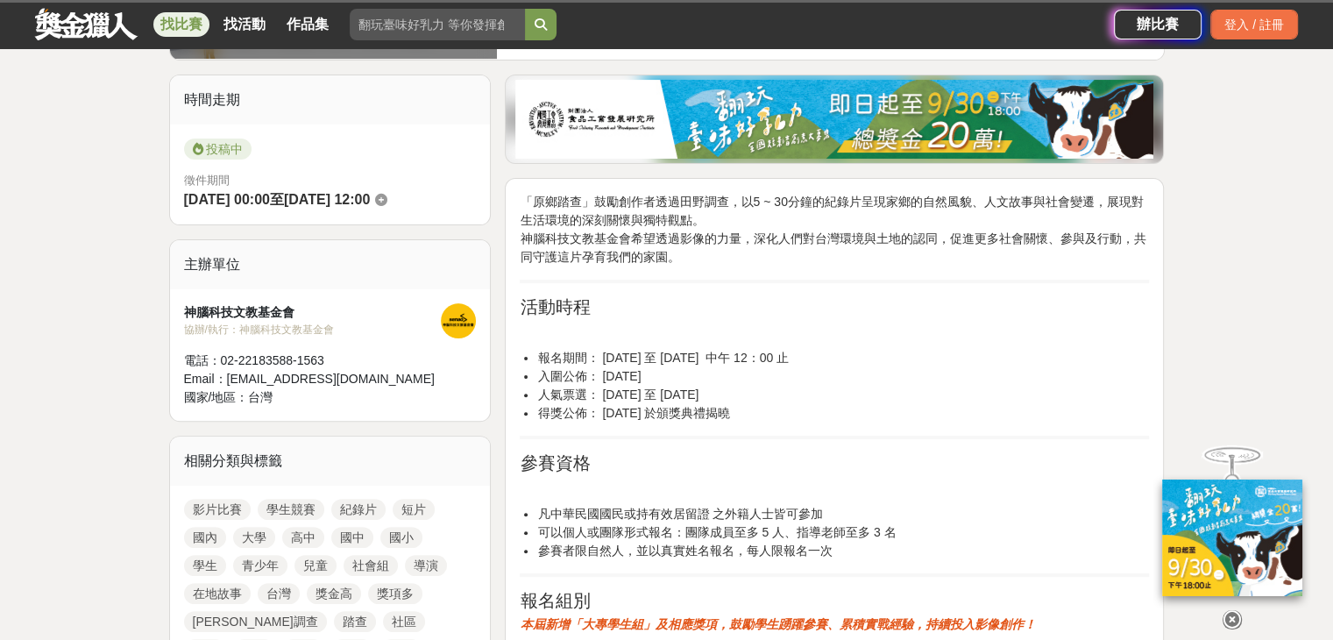
scroll to position [458, 0]
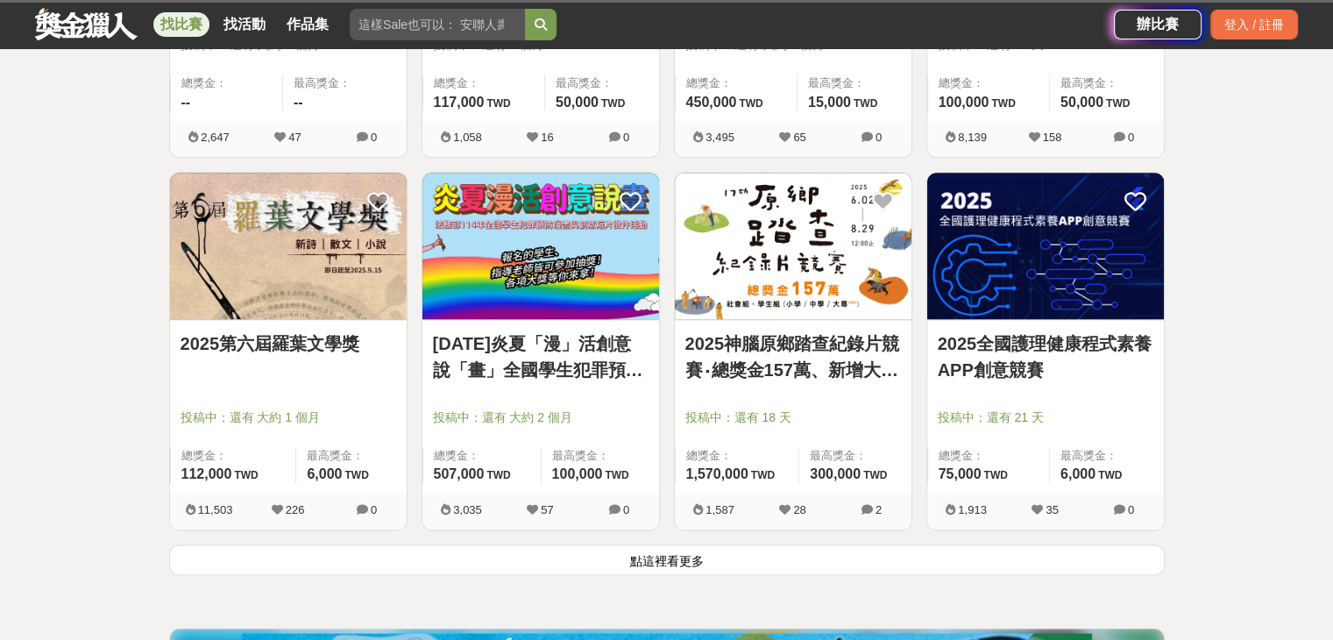
scroll to position [2190, 0]
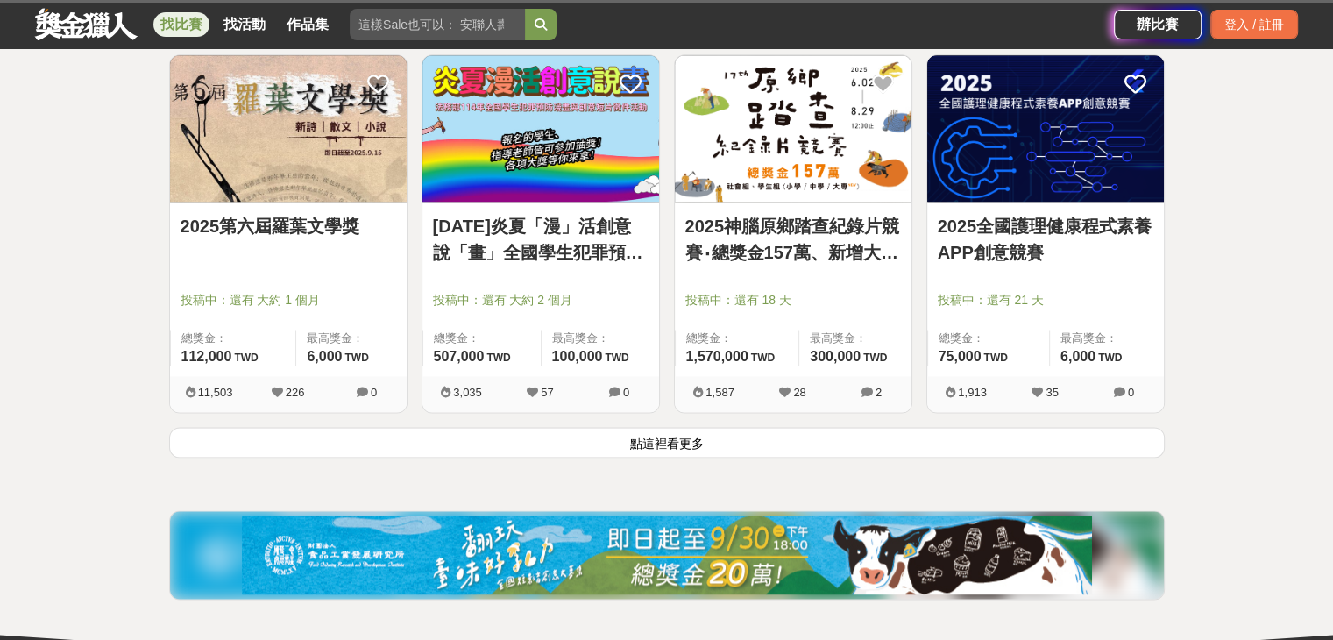
click at [980, 453] on button "點這裡看更多" at bounding box center [667, 442] width 996 height 31
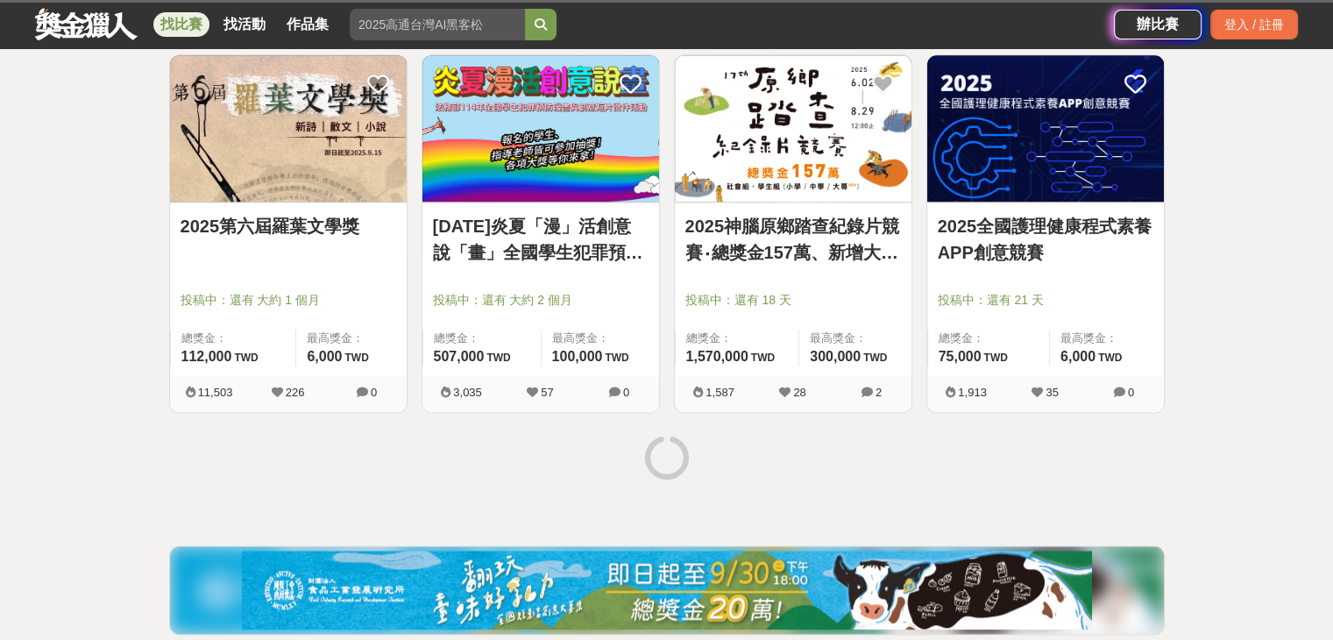
click at [987, 443] on div at bounding box center [667, 460] width 1010 height 66
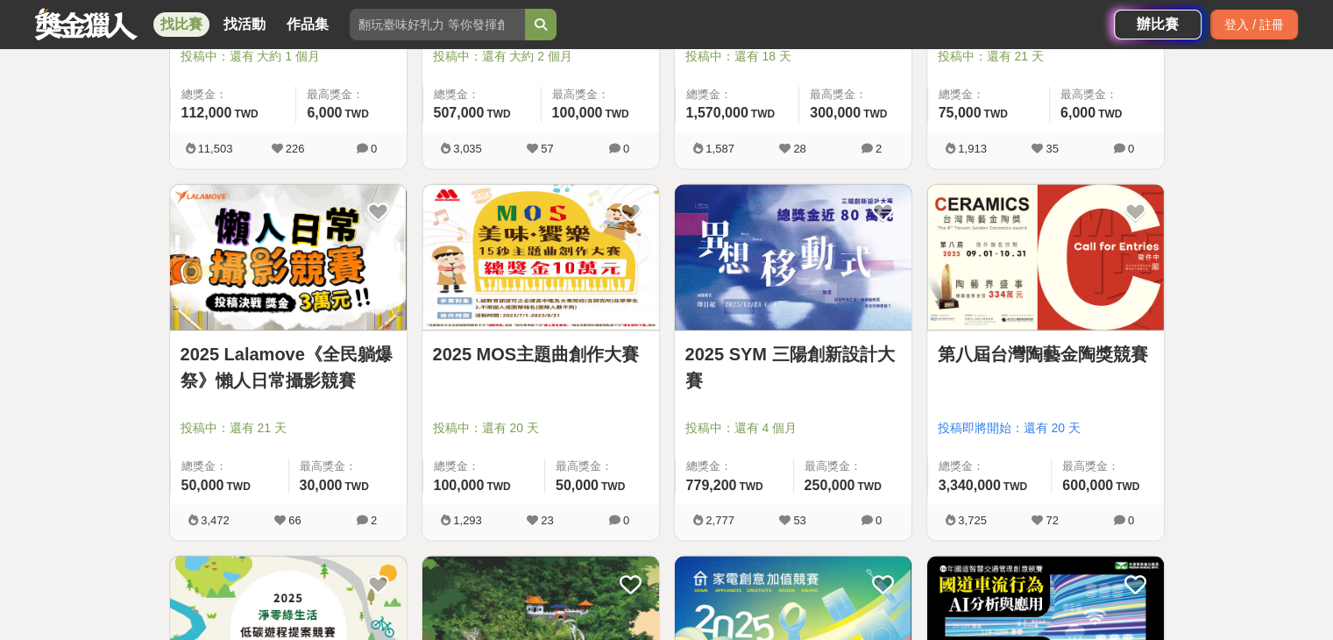
scroll to position [2435, 0]
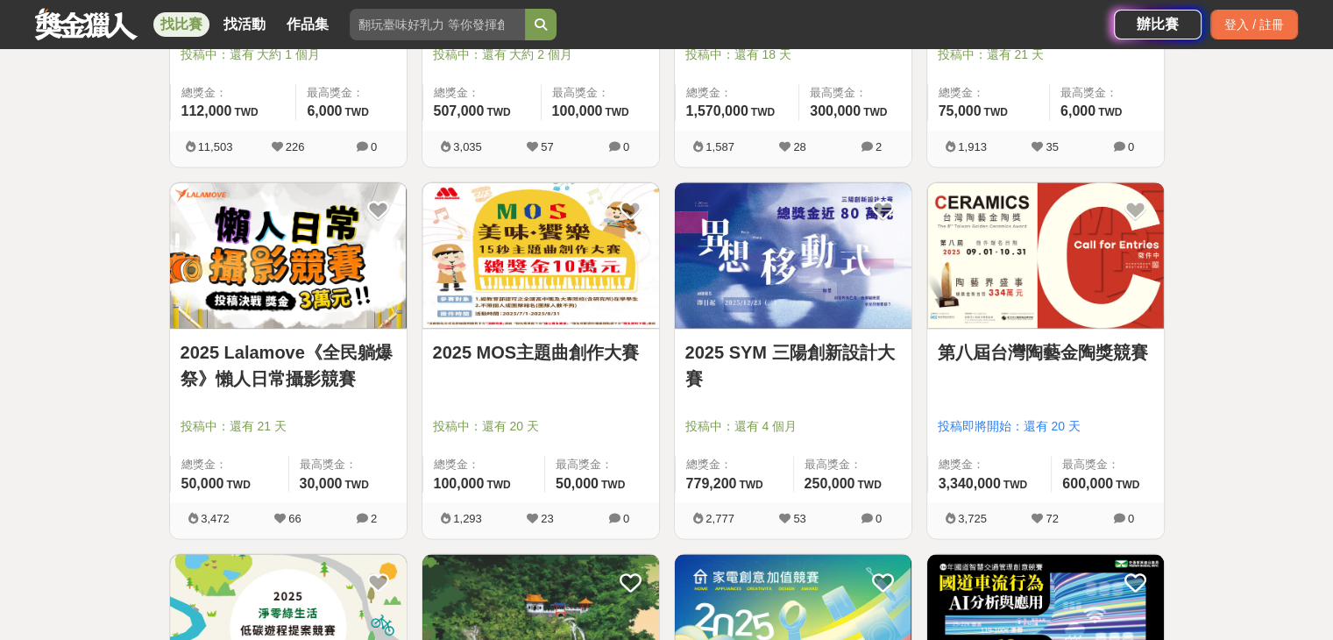
click at [243, 368] on link "2025 Lalamove《全民躺爆祭》懶人日常攝影競賽" at bounding box center [289, 365] width 216 height 53
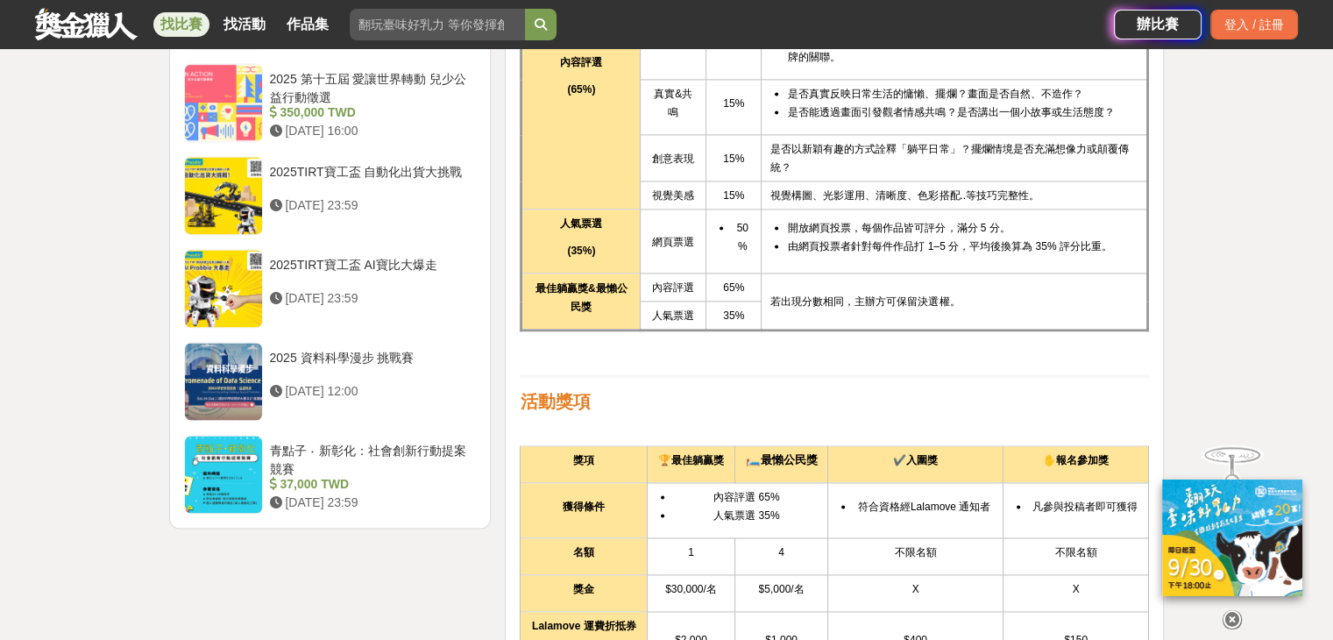
scroll to position [2525, 0]
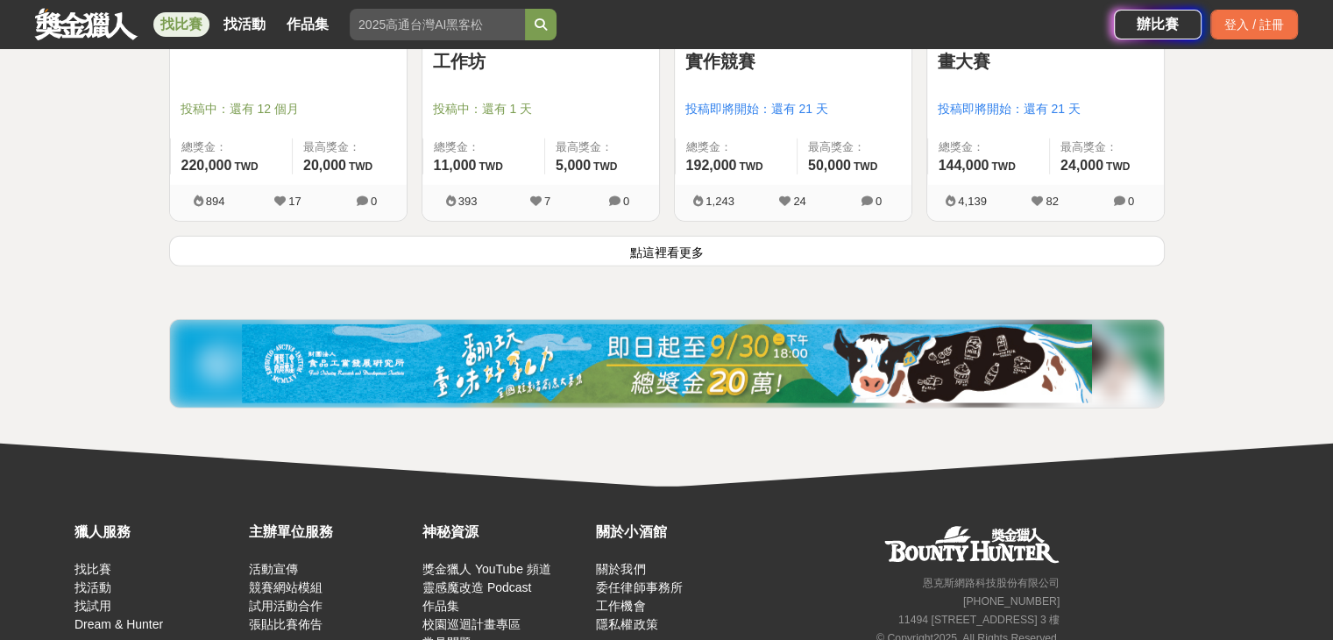
scroll to position [4697, 0]
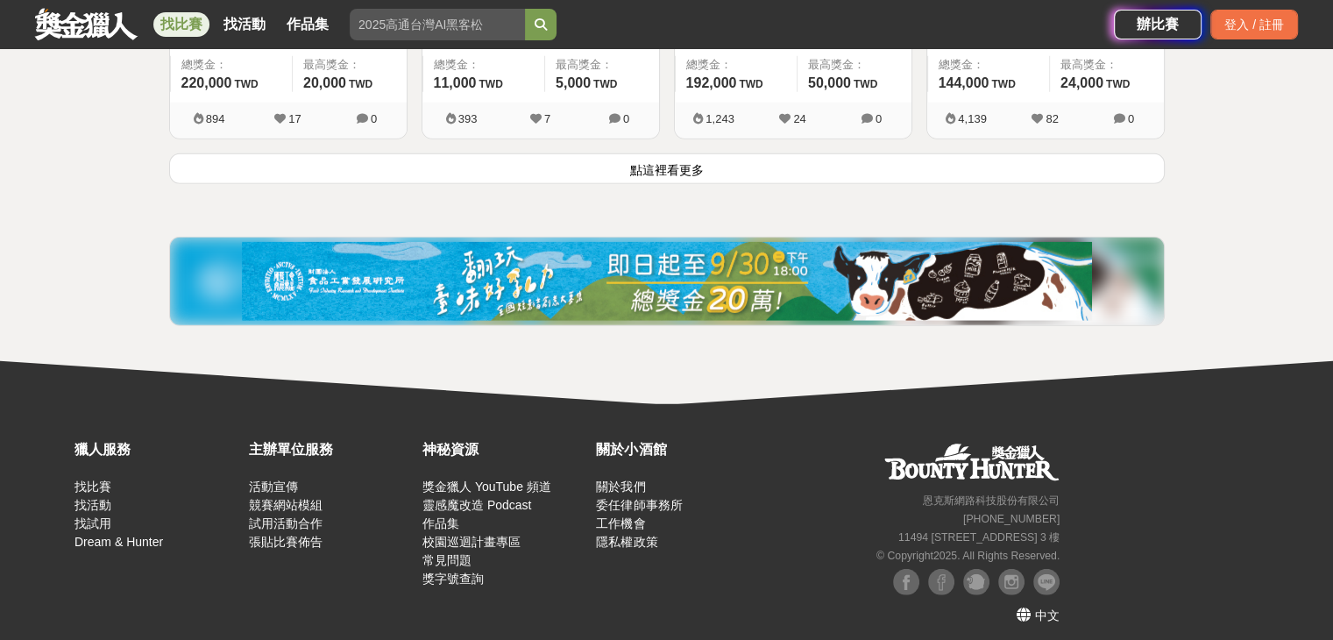
click at [920, 166] on button "點這裡看更多" at bounding box center [667, 168] width 996 height 31
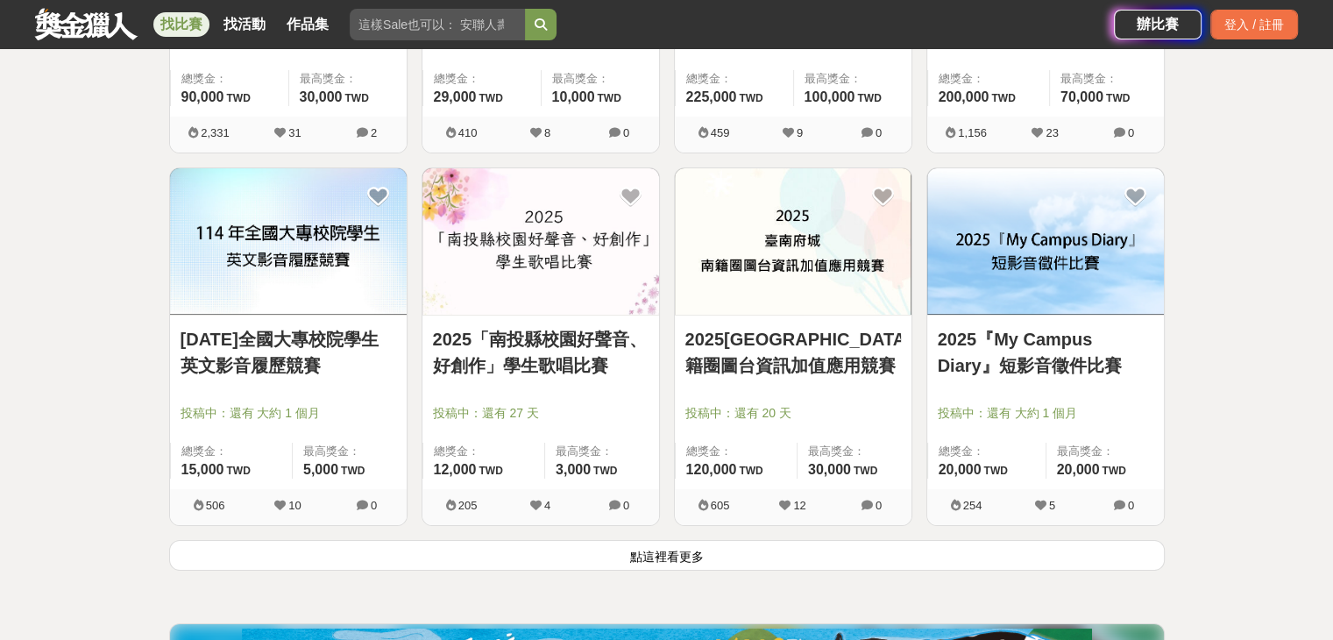
scroll to position [6625, 0]
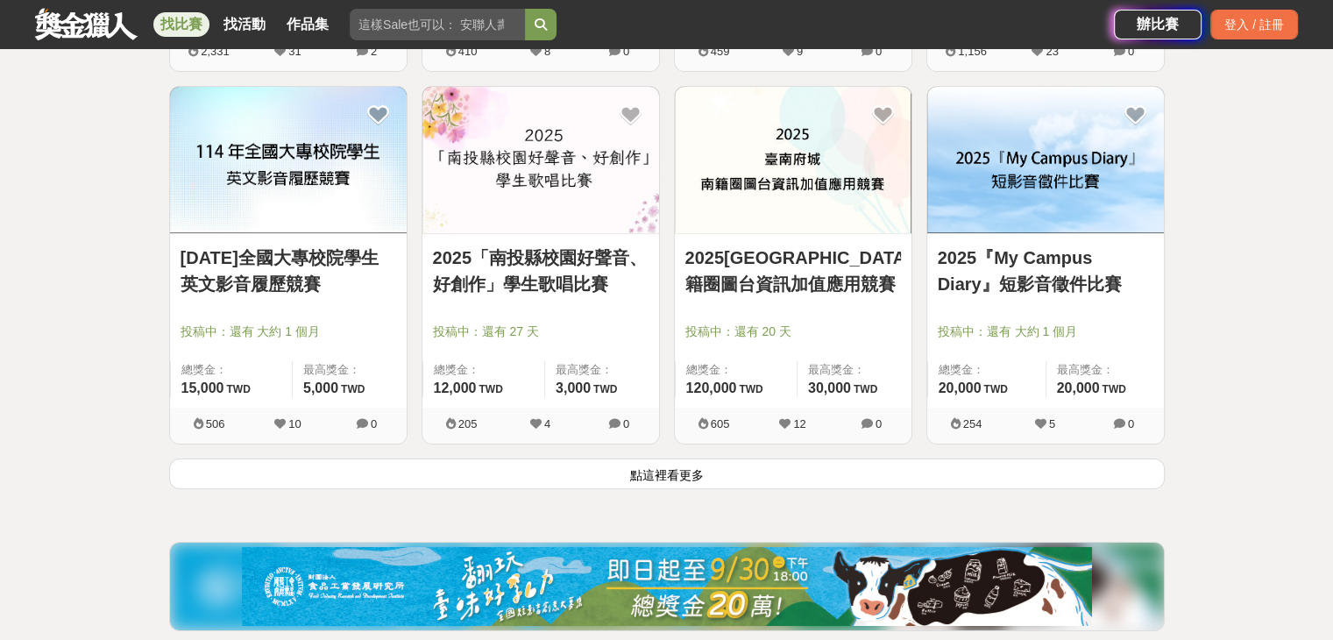
click at [1014, 469] on button "點這裡看更多" at bounding box center [667, 473] width 996 height 31
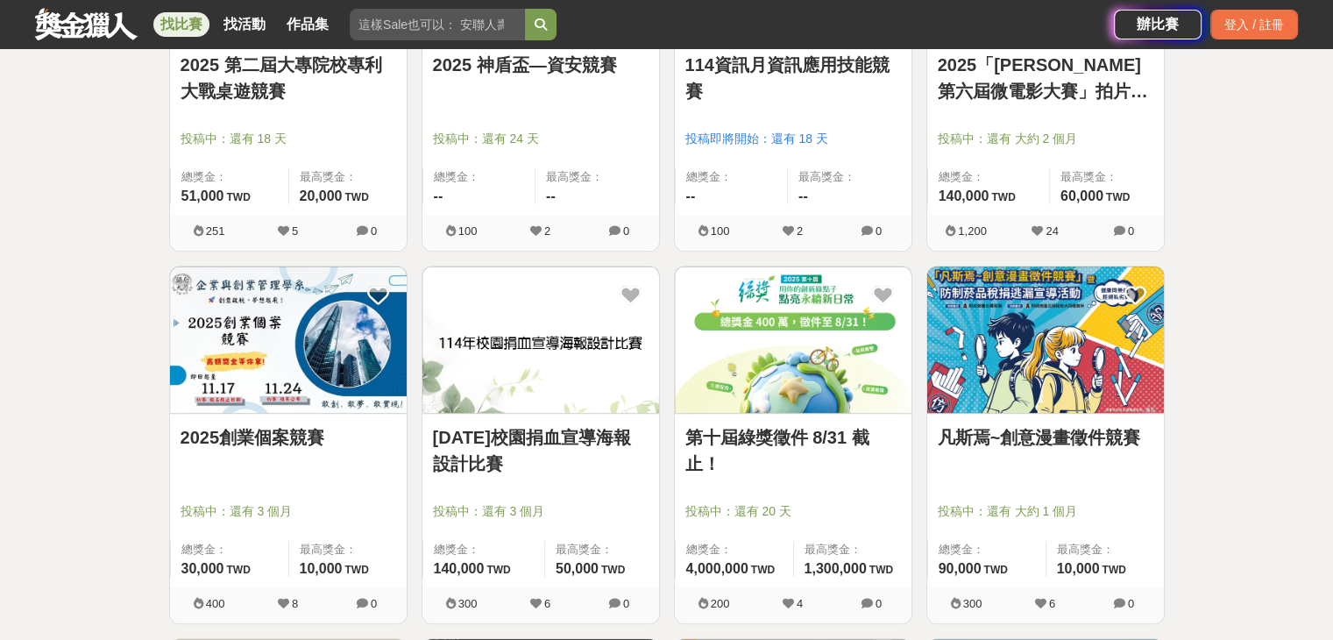
scroll to position [7993, 0]
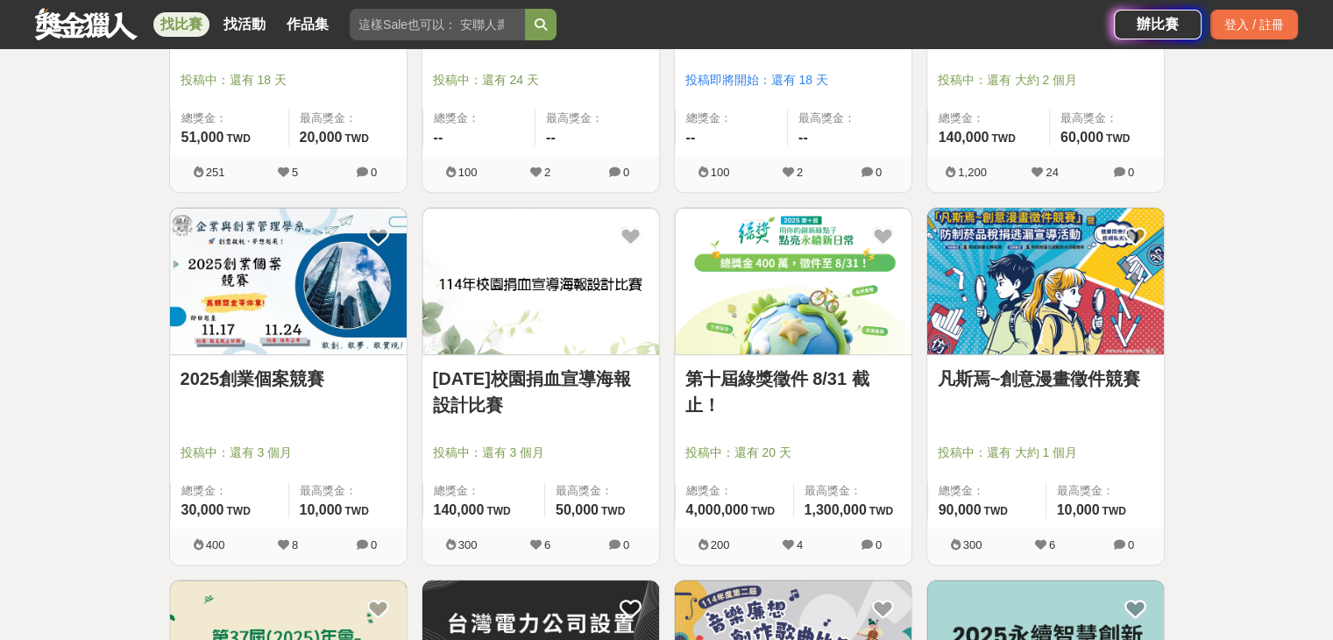
click at [891, 409] on link "第十屆綠獎徵件 8/31 截止！" at bounding box center [794, 392] width 216 height 53
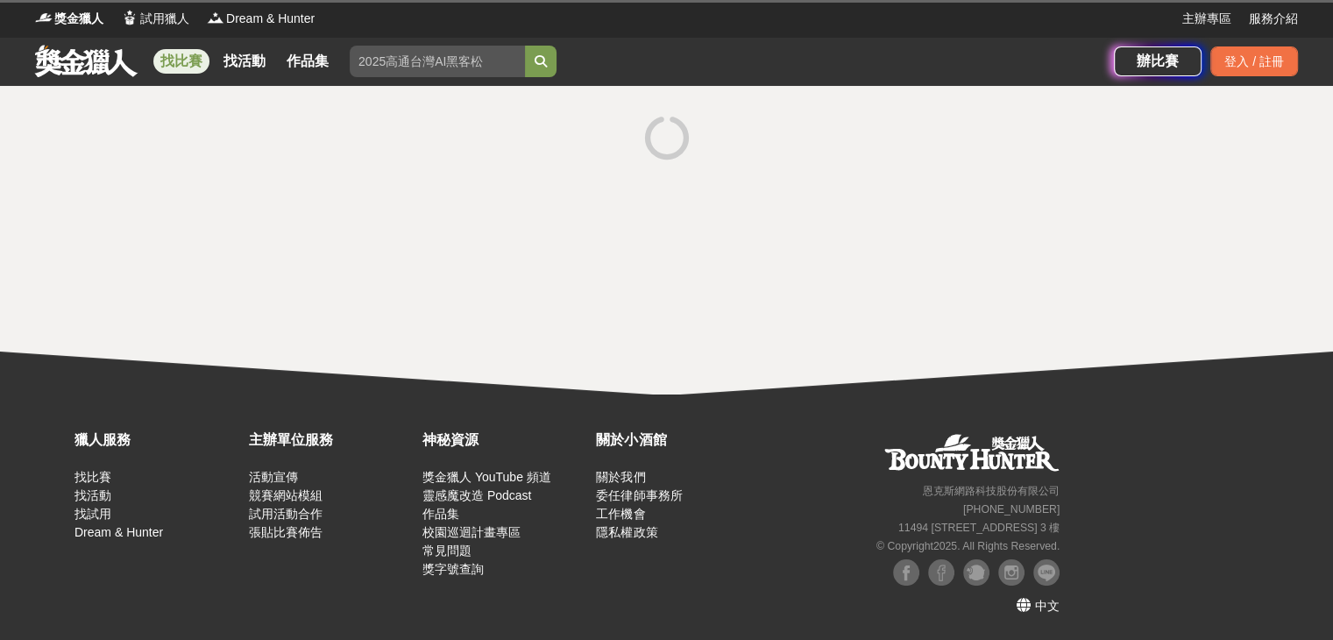
click at [891, 409] on div "獵人服務 找比賽 找活動 找試用 Dream & Hunter 主辦單位服務 活動宣傳 競賽網站模組 試用活動合作 張貼比賽佈告 神秘資源 獎金獵人 YouT…" at bounding box center [666, 516] width 1333 height 245
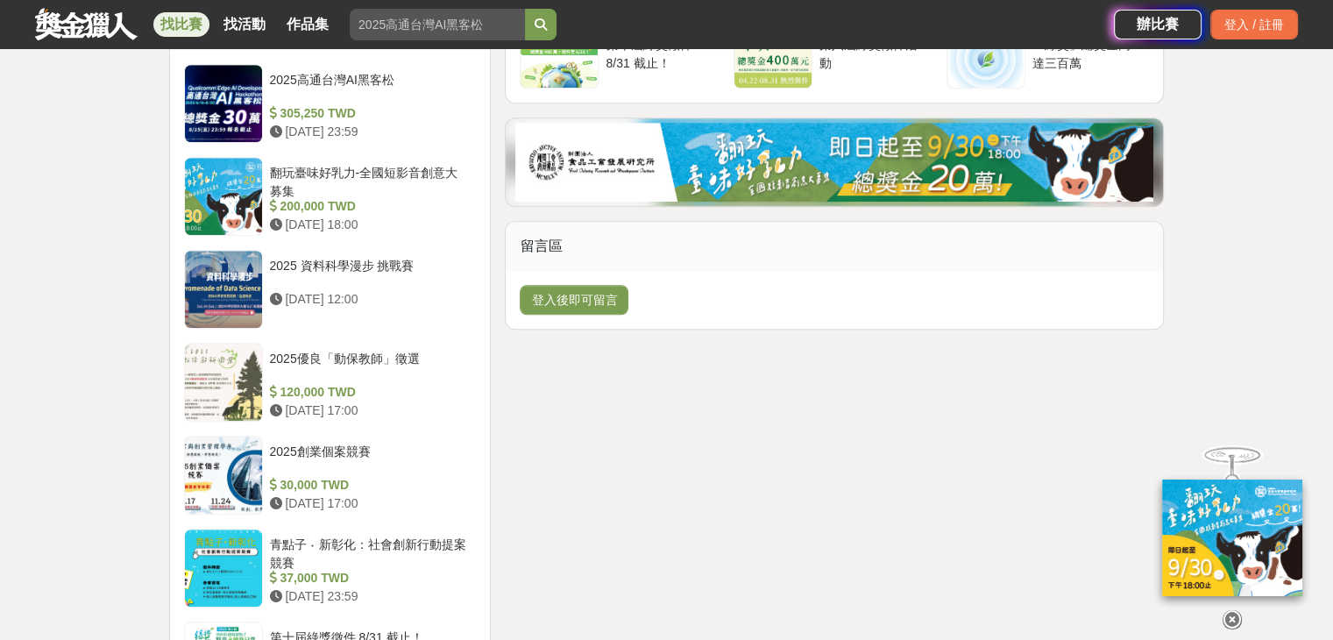
scroll to position [1429, 0]
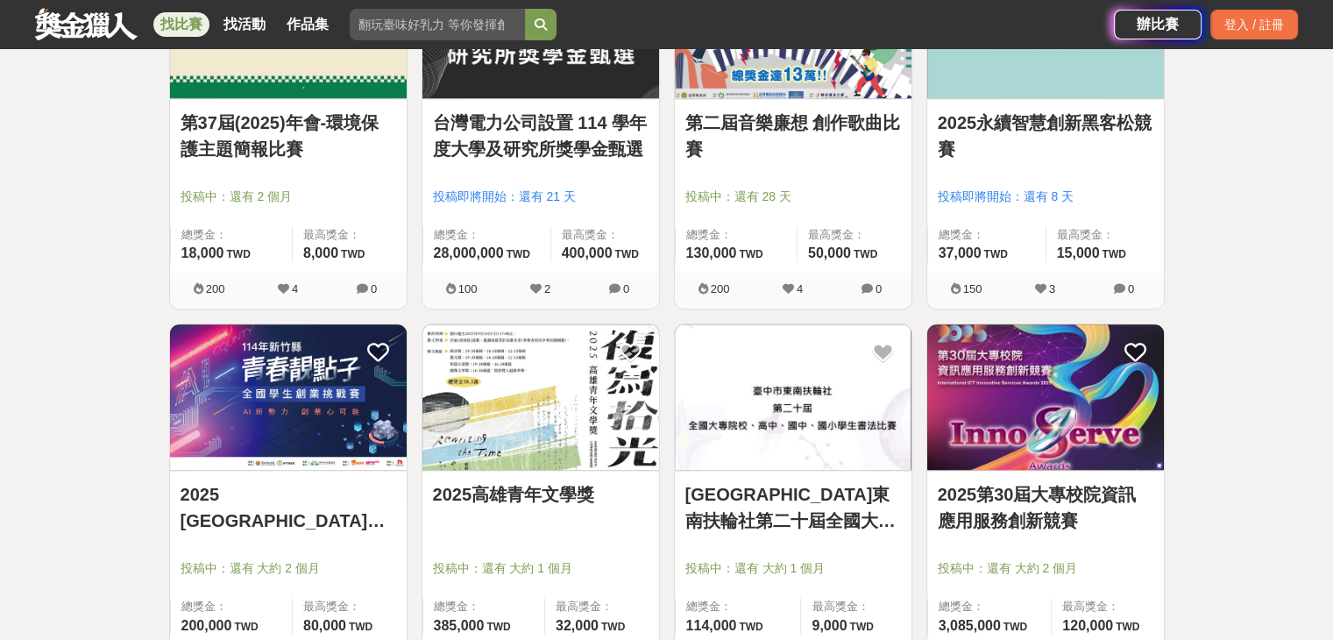
scroll to position [8782, 0]
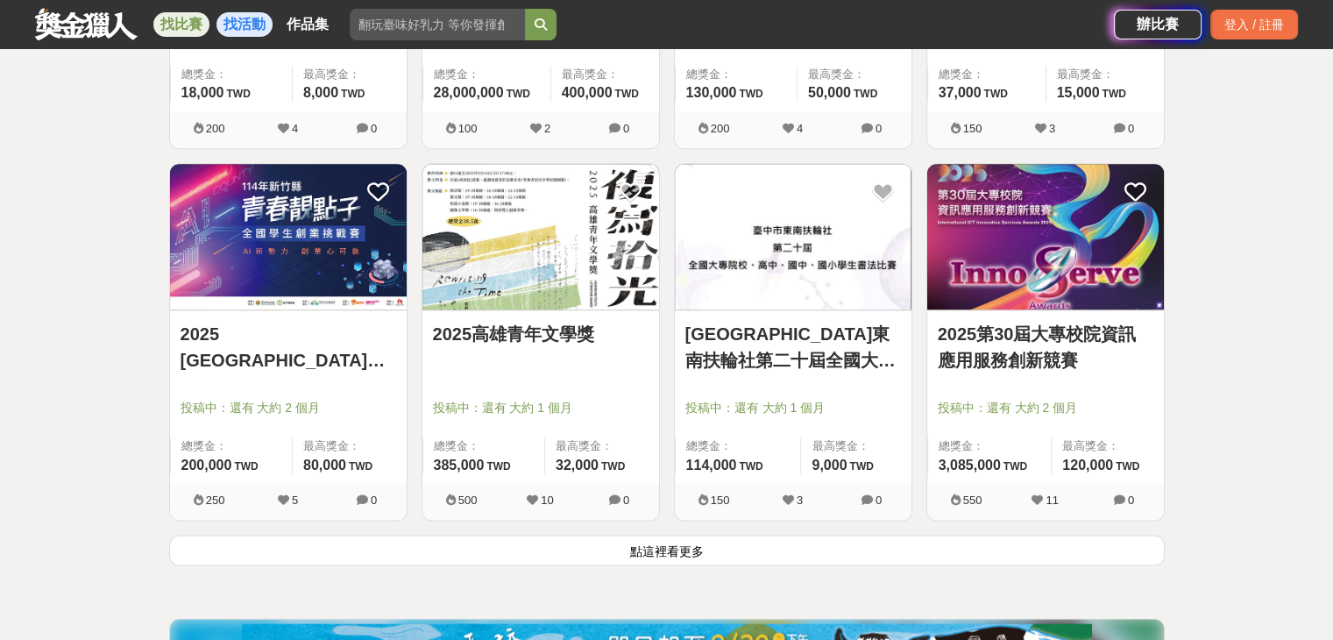
click at [235, 13] on link "找活動" at bounding box center [245, 24] width 56 height 25
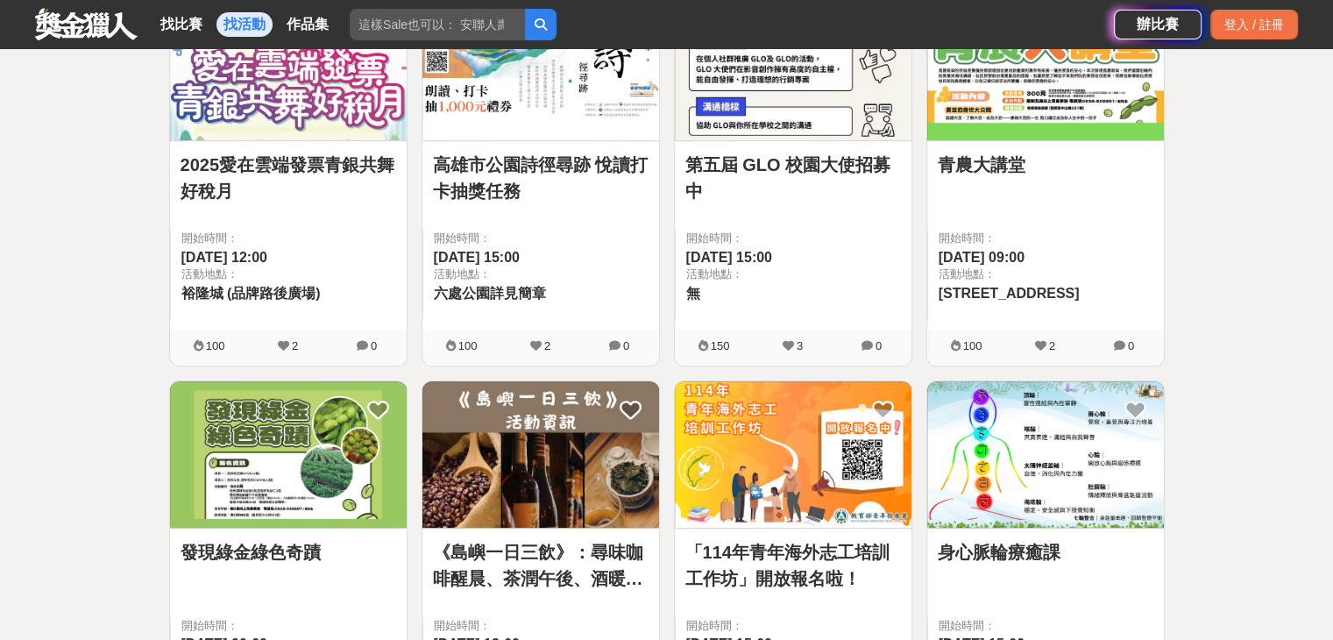
scroll to position [888, 0]
